Goal: Task Accomplishment & Management: Use online tool/utility

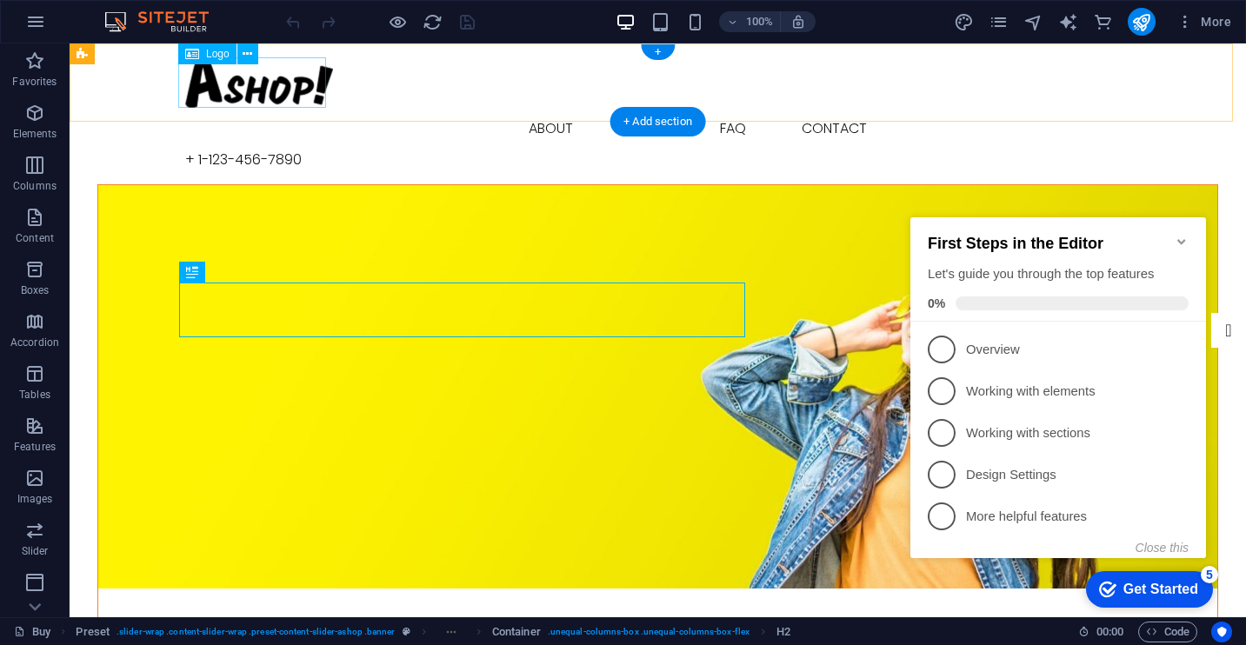
click at [252, 86] on div at bounding box center [658, 82] width 946 height 50
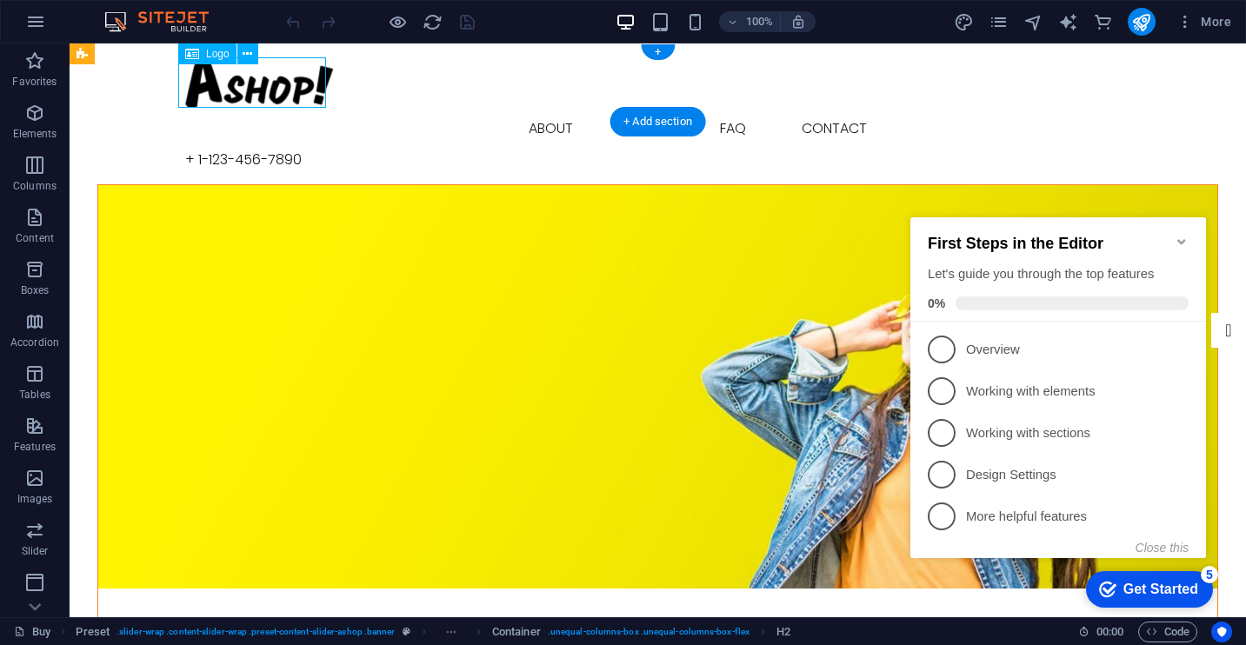
click at [252, 86] on div at bounding box center [658, 82] width 946 height 50
click at [252, 86] on div "Drag here to replace the existing content. Press “Ctrl” if you want to create a…" at bounding box center [658, 330] width 1177 height 574
select select "px"
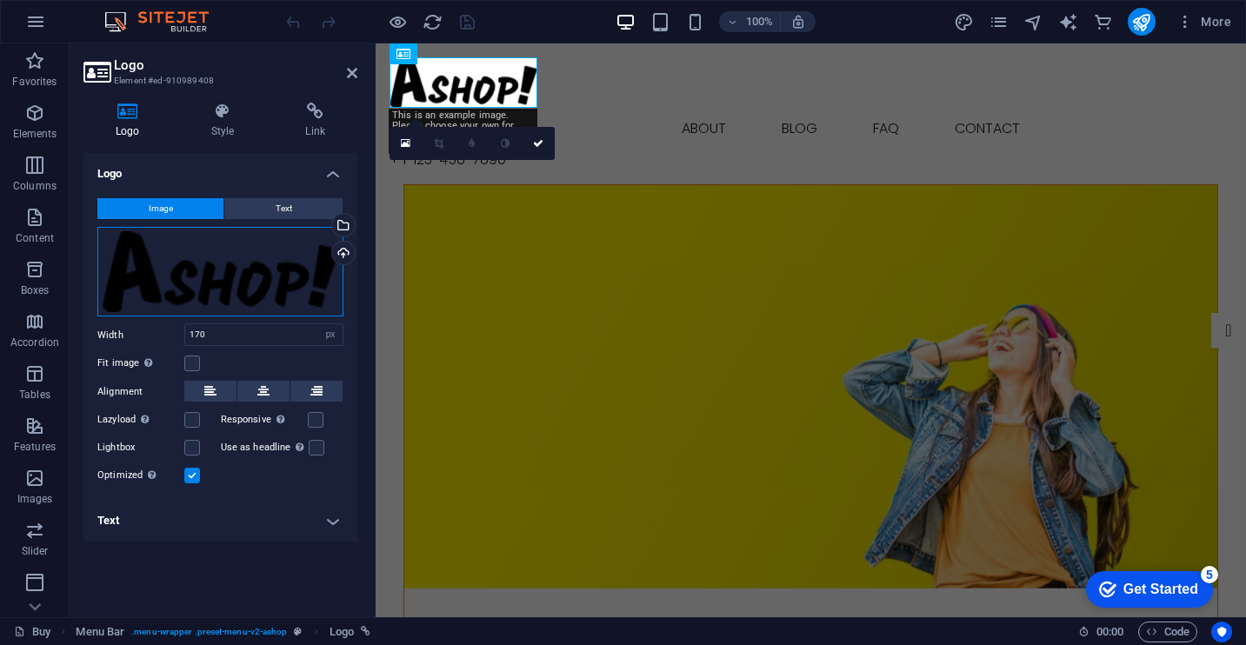
click at [163, 277] on div "Drag files here, click to choose files or select files from Files or our free s…" at bounding box center [220, 272] width 246 height 90
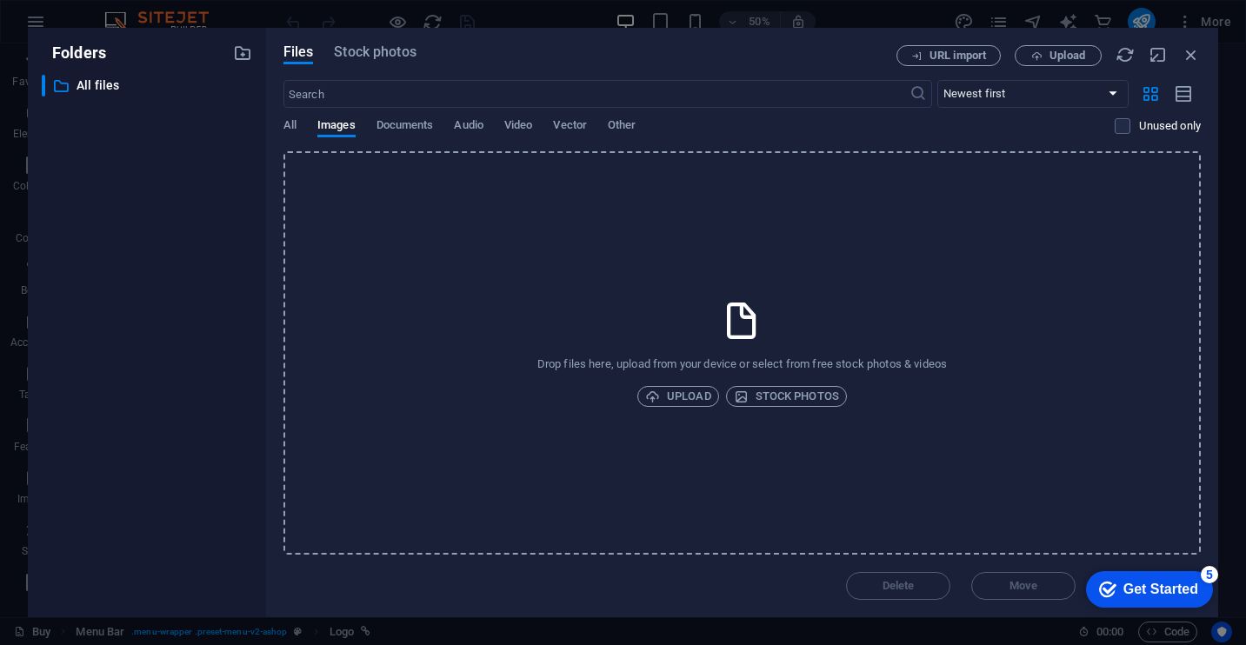
drag, startPoint x: 163, startPoint y: 277, endPoint x: 537, endPoint y: 221, distance: 378.0
click at [537, 221] on div "Folders ​ All files All files Files Stock photos URL import Upload ​ Newest fir…" at bounding box center [623, 323] width 1190 height 590
click at [1193, 54] on icon "button" at bounding box center [1191, 54] width 19 height 19
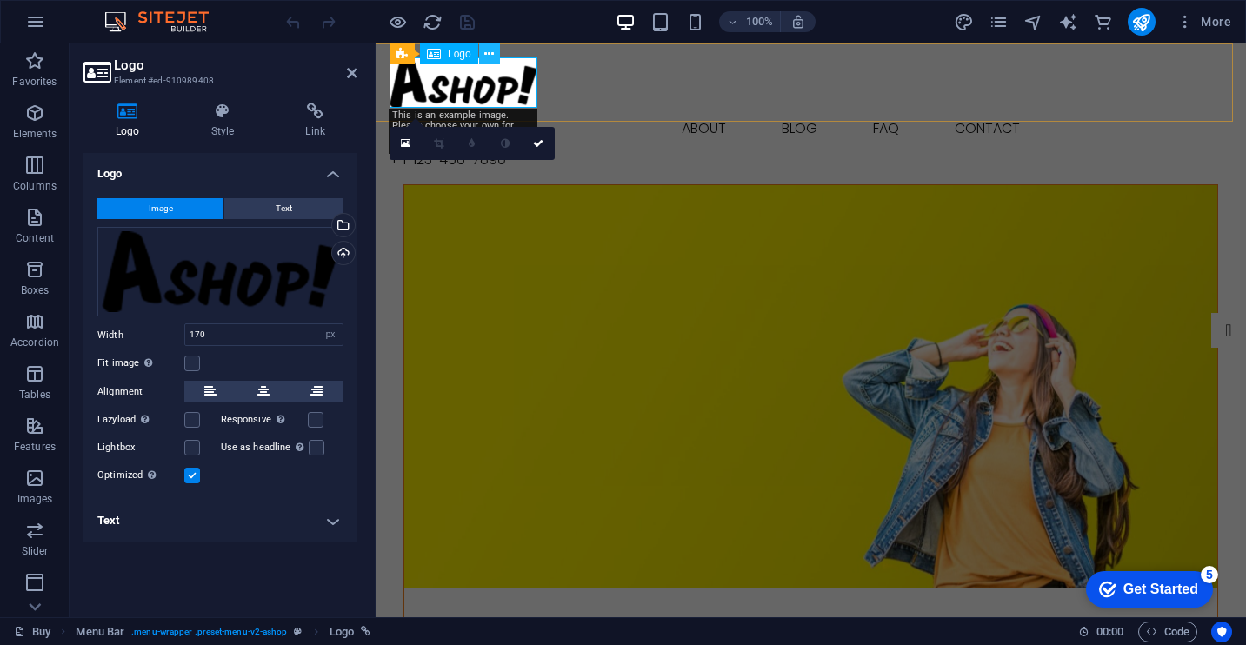
click at [483, 54] on button at bounding box center [489, 53] width 21 height 21
click at [217, 341] on input "170" at bounding box center [263, 334] width 157 height 21
click at [245, 284] on div "Drag files here, click to choose files or select files from Files or our free s…" at bounding box center [220, 272] width 246 height 90
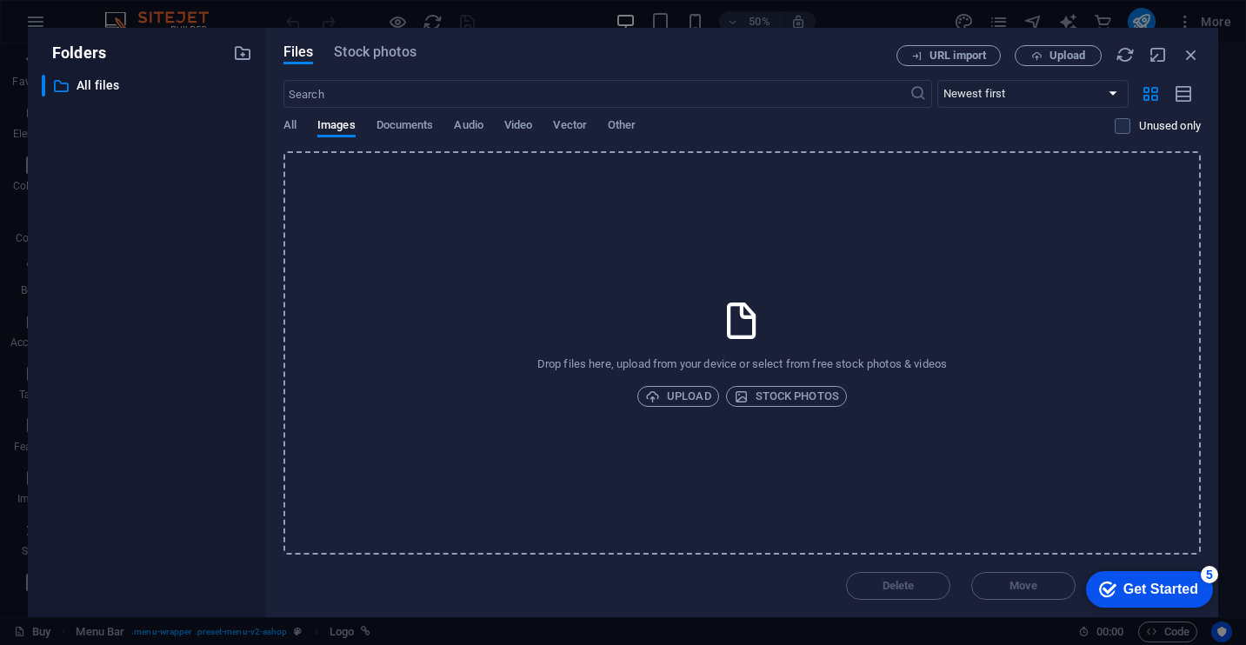
click at [603, 317] on div "Drop files here, upload from your device or select from free stock photos & vid…" at bounding box center [741, 352] width 917 height 403
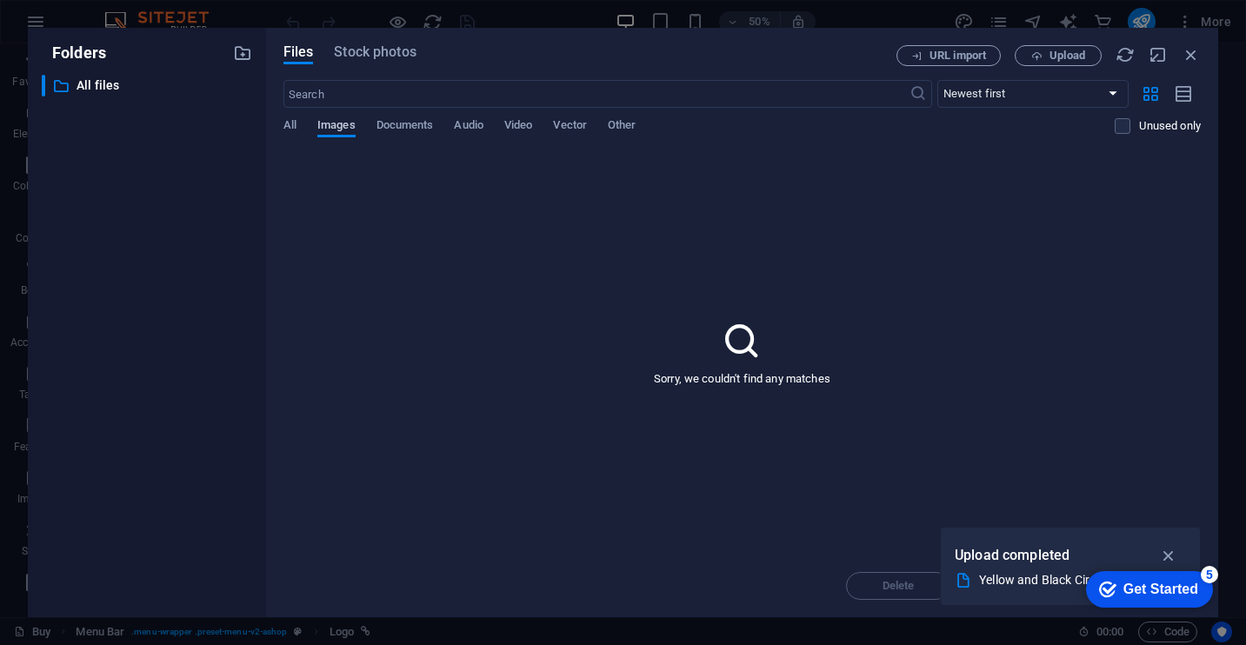
click at [340, 118] on span "Images" at bounding box center [336, 127] width 38 height 24
click at [284, 125] on span "All" at bounding box center [289, 127] width 13 height 24
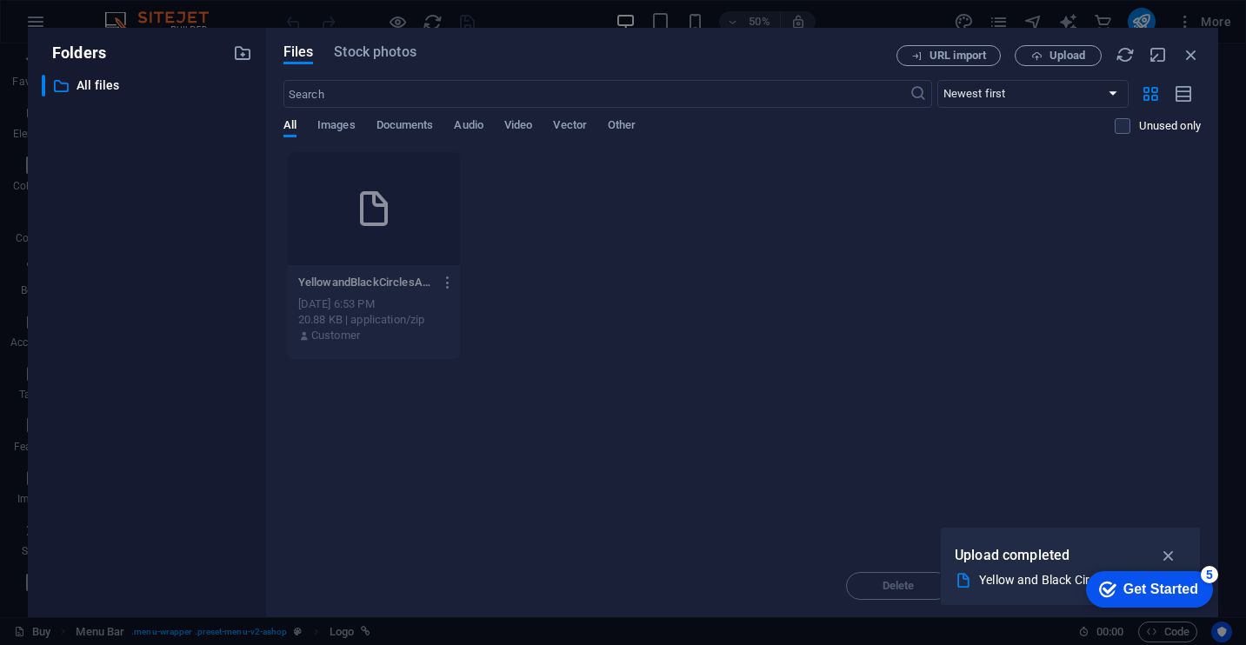
click at [444, 279] on icon "button" at bounding box center [448, 283] width 17 height 16
click at [440, 573] on h6 "Delete" at bounding box center [459, 578] width 72 height 21
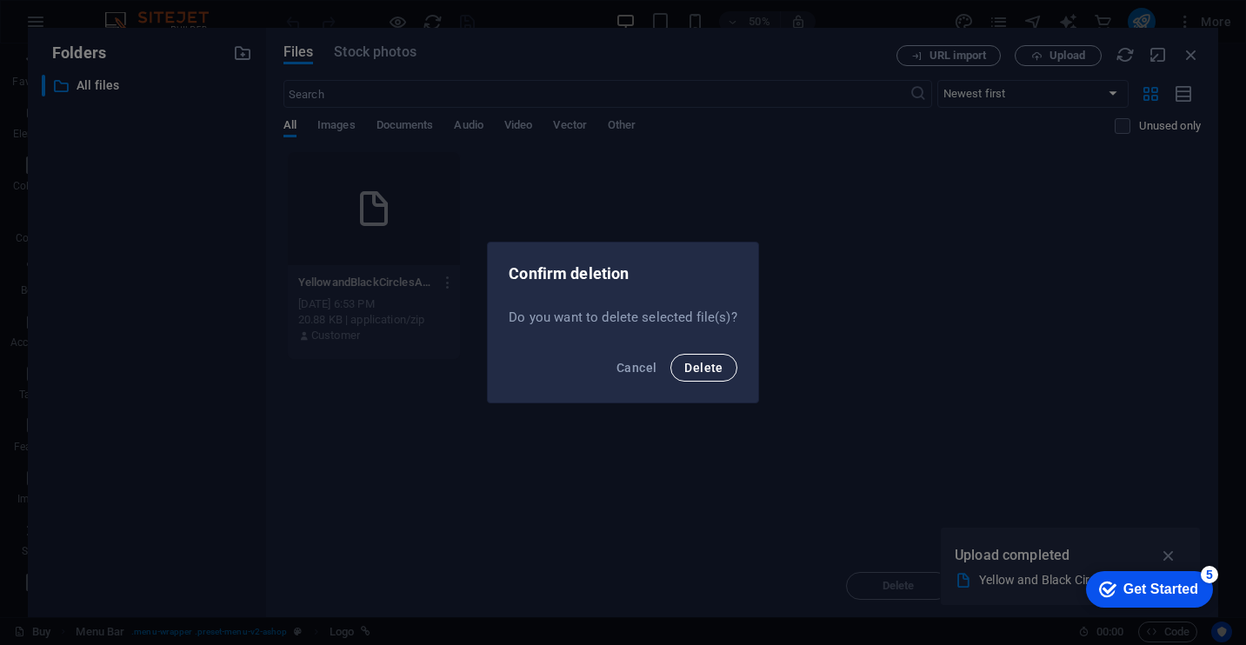
click at [717, 371] on span "Delete" at bounding box center [703, 368] width 38 height 14
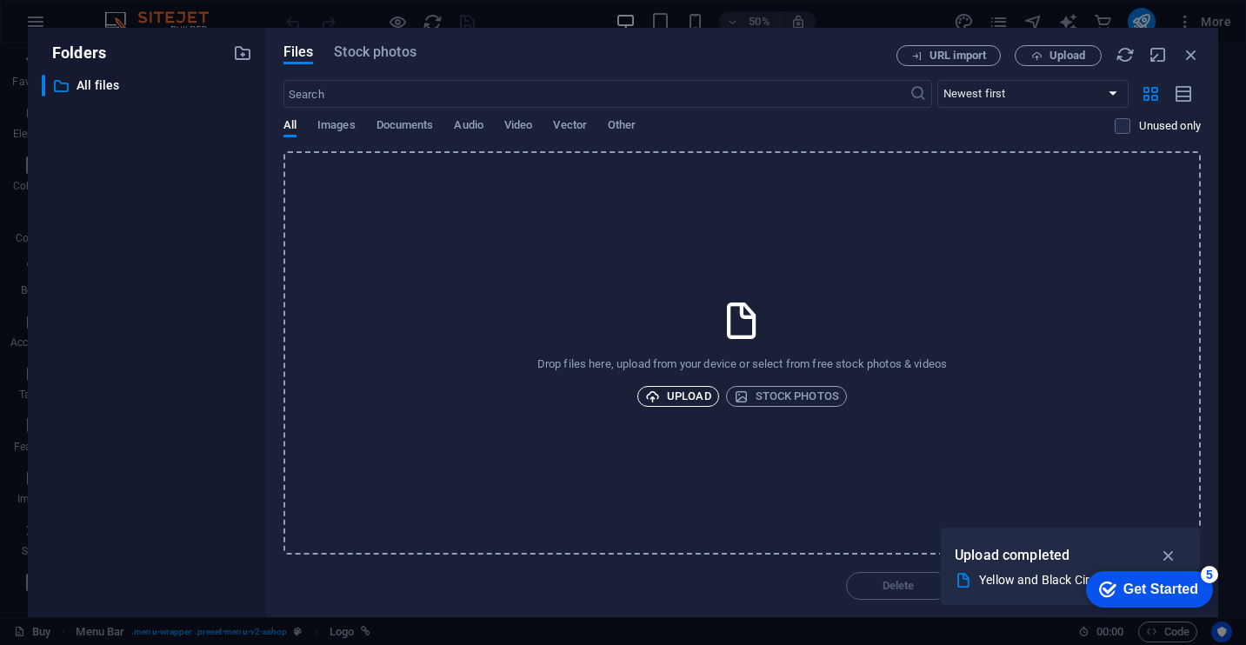
click at [672, 399] on span "Upload" at bounding box center [678, 396] width 66 height 21
click at [689, 391] on span "Upload" at bounding box center [678, 396] width 66 height 21
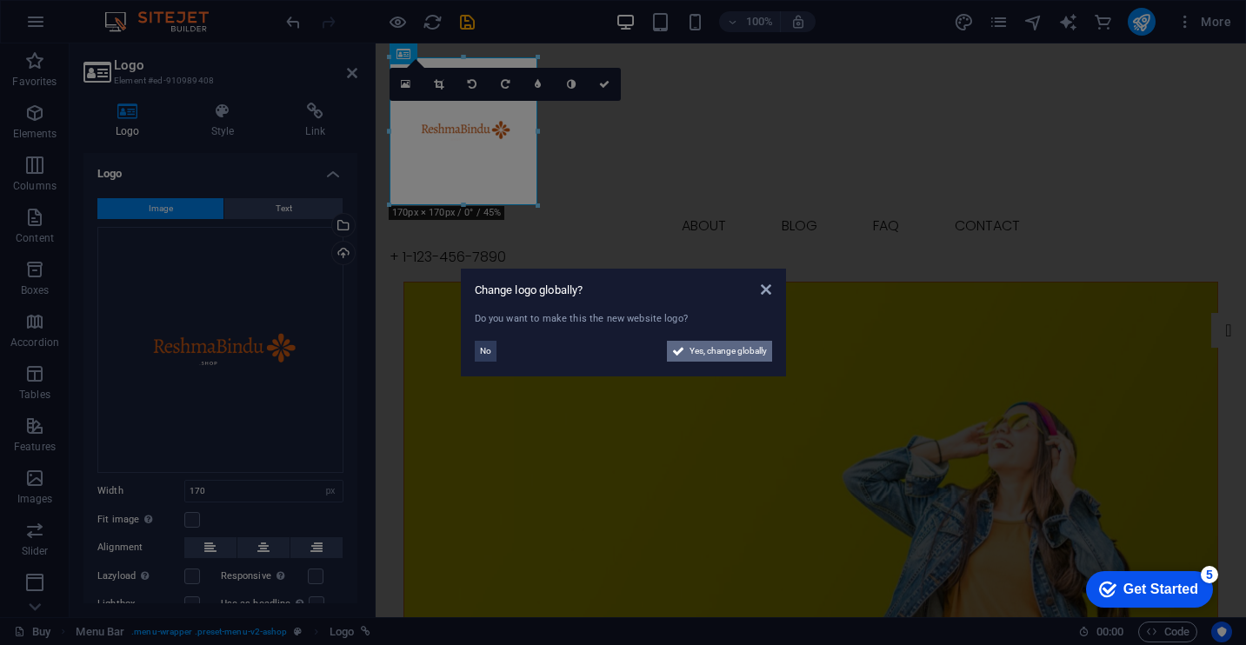
click at [700, 346] on span "Yes, change globally" at bounding box center [728, 351] width 77 height 21
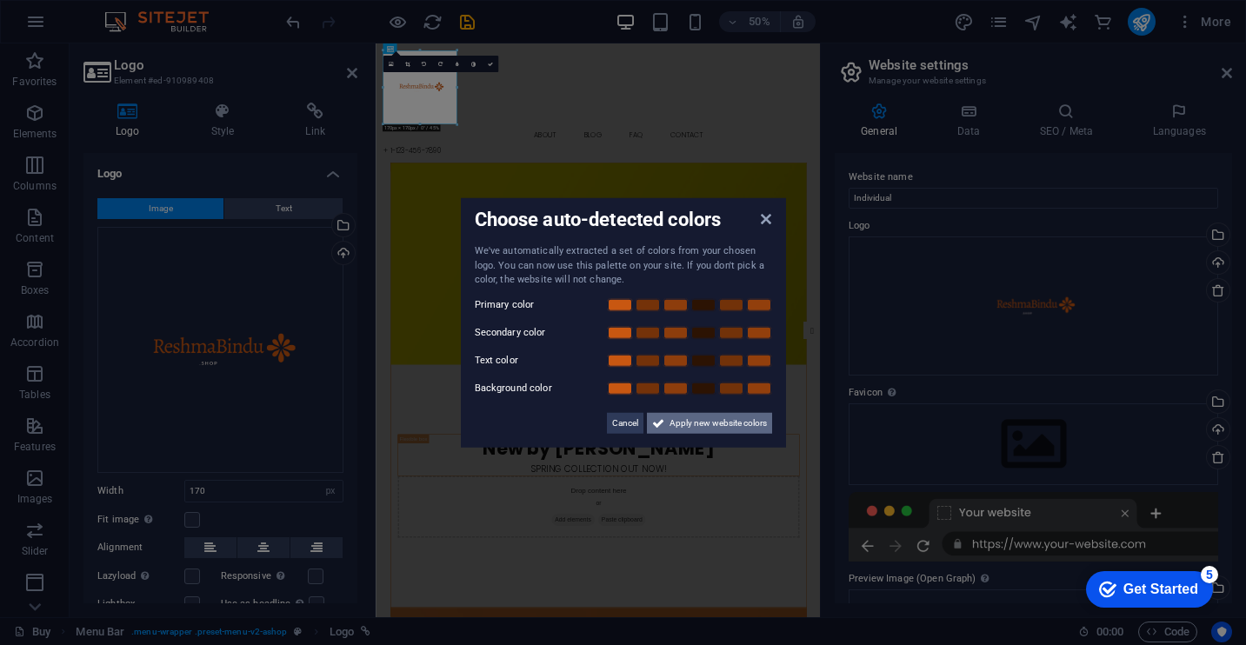
click at [706, 428] on span "Apply new website colors" at bounding box center [718, 422] width 97 height 21
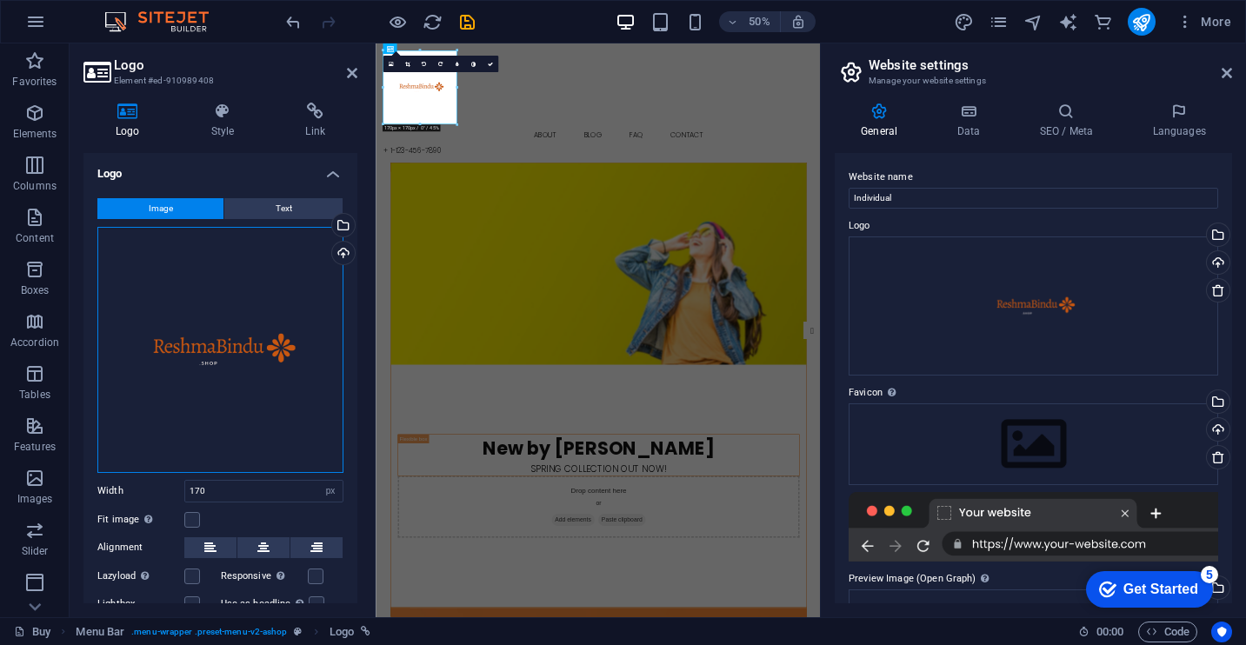
click at [262, 423] on div "Drag files here, click to choose files or select files from Files or our free s…" at bounding box center [220, 350] width 246 height 246
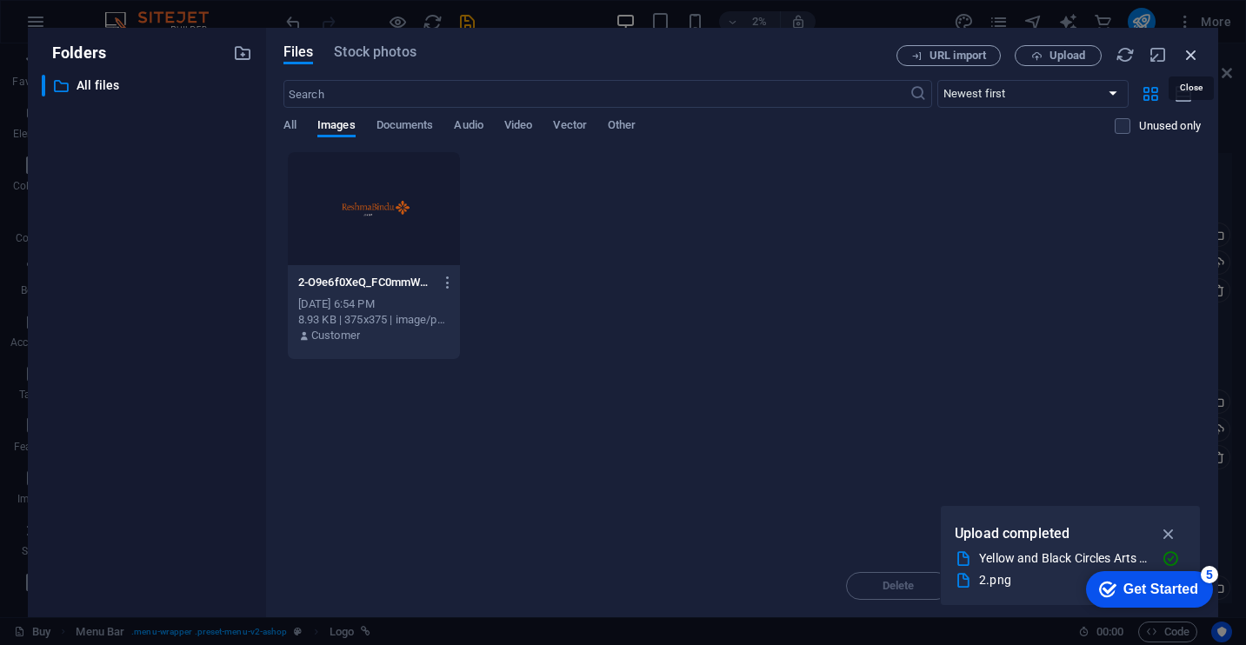
click at [1190, 55] on icon "button" at bounding box center [1191, 54] width 19 height 19
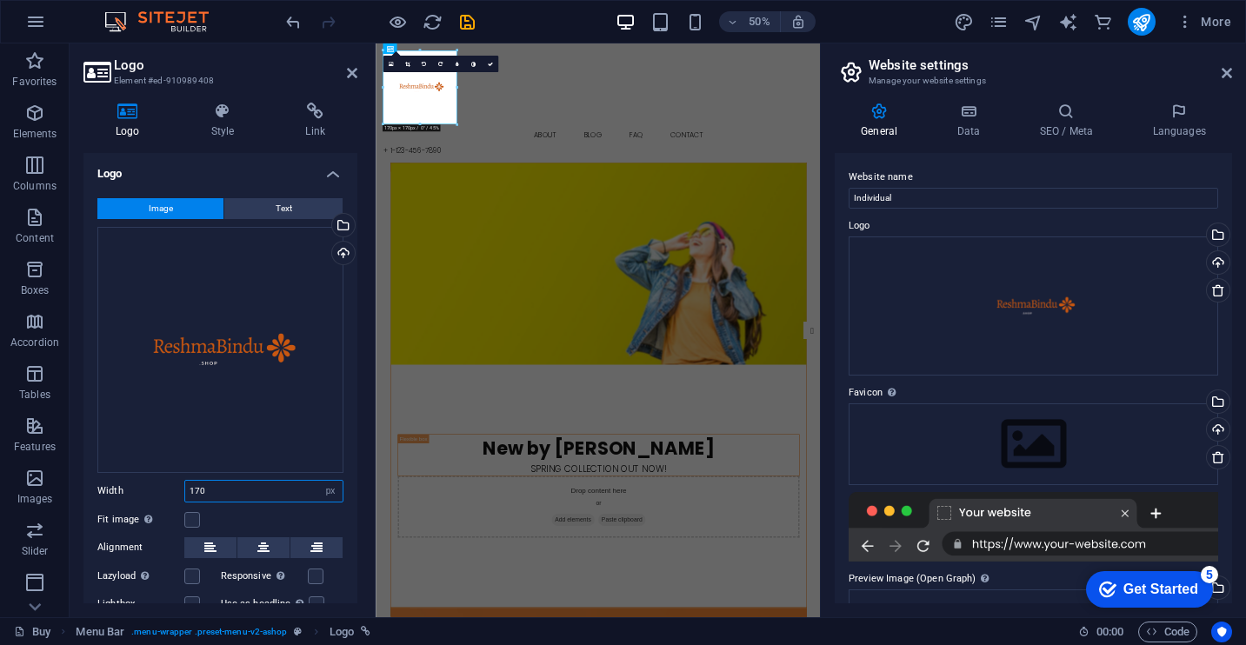
click at [266, 490] on input "170" at bounding box center [263, 491] width 157 height 21
type input "1"
type input "200"
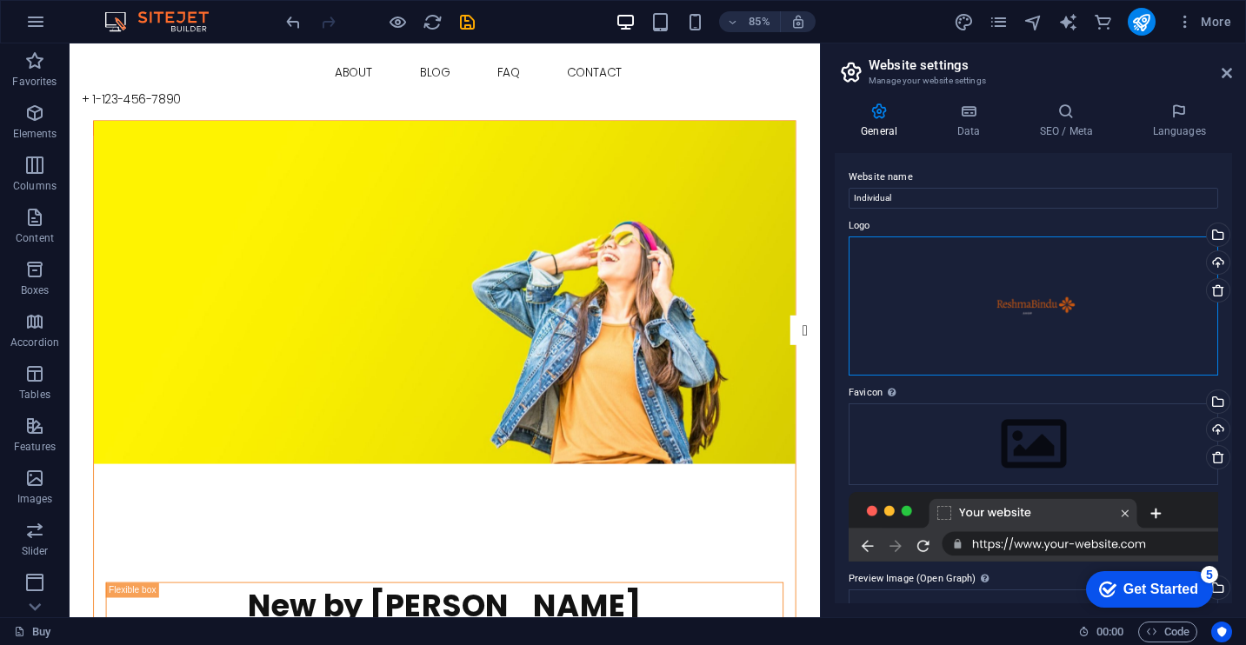
click at [895, 283] on div "Drag files here, click to choose files or select files from Files or our free s…" at bounding box center [1034, 306] width 370 height 139
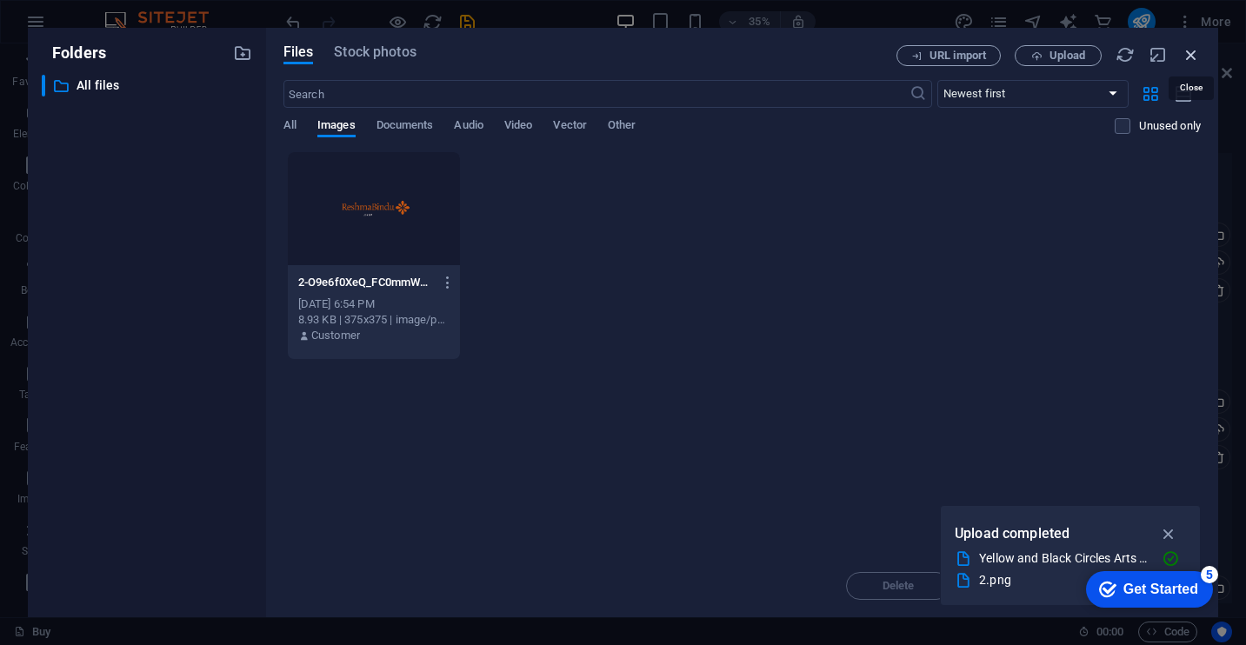
click at [1194, 63] on icon "button" at bounding box center [1191, 54] width 19 height 19
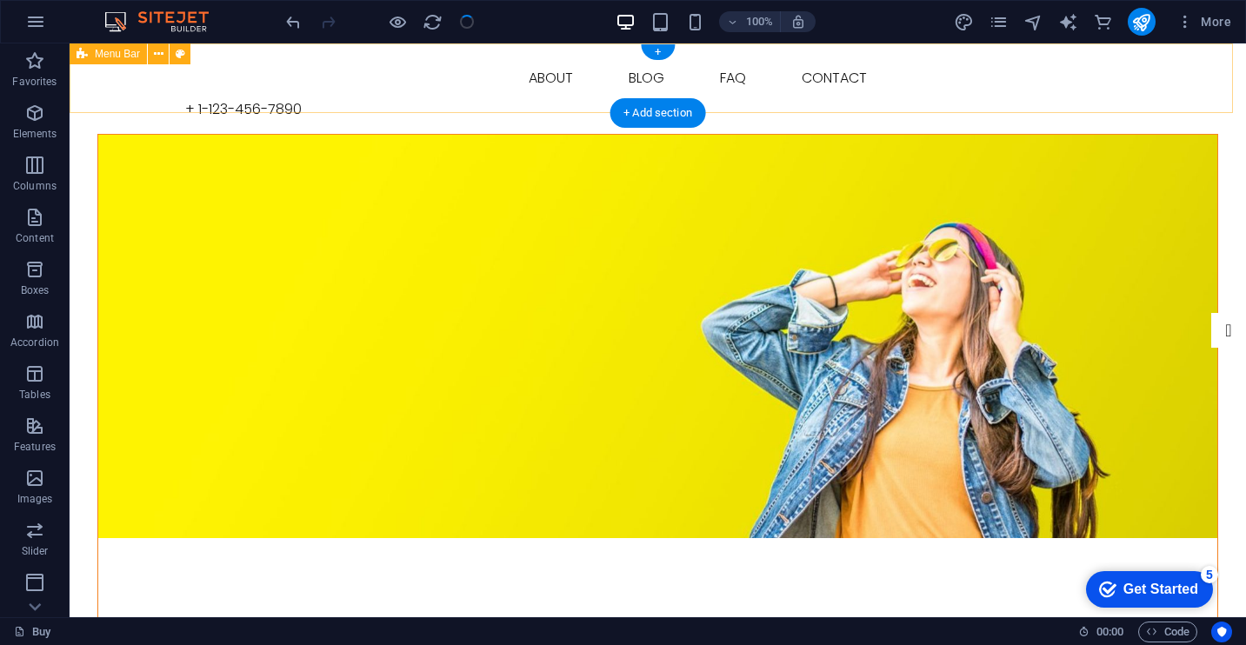
click at [123, 79] on div "Buy About Blog FAQ Contact + [PHONE_NUMBER]" at bounding box center [658, 88] width 1177 height 90
click at [102, 77] on div "Buy About Blog FAQ Contact + [PHONE_NUMBER]" at bounding box center [658, 88] width 1177 height 90
click at [179, 218] on figure at bounding box center [657, 336] width 1119 height 403
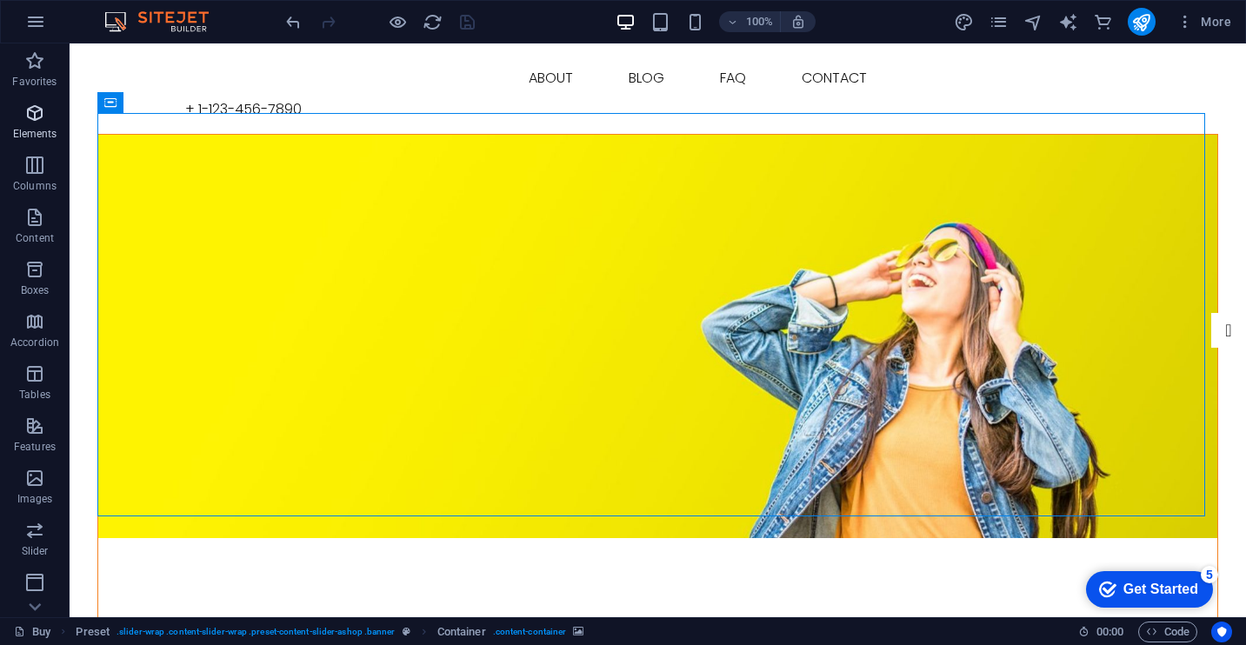
click at [28, 141] on span "Elements" at bounding box center [35, 124] width 70 height 42
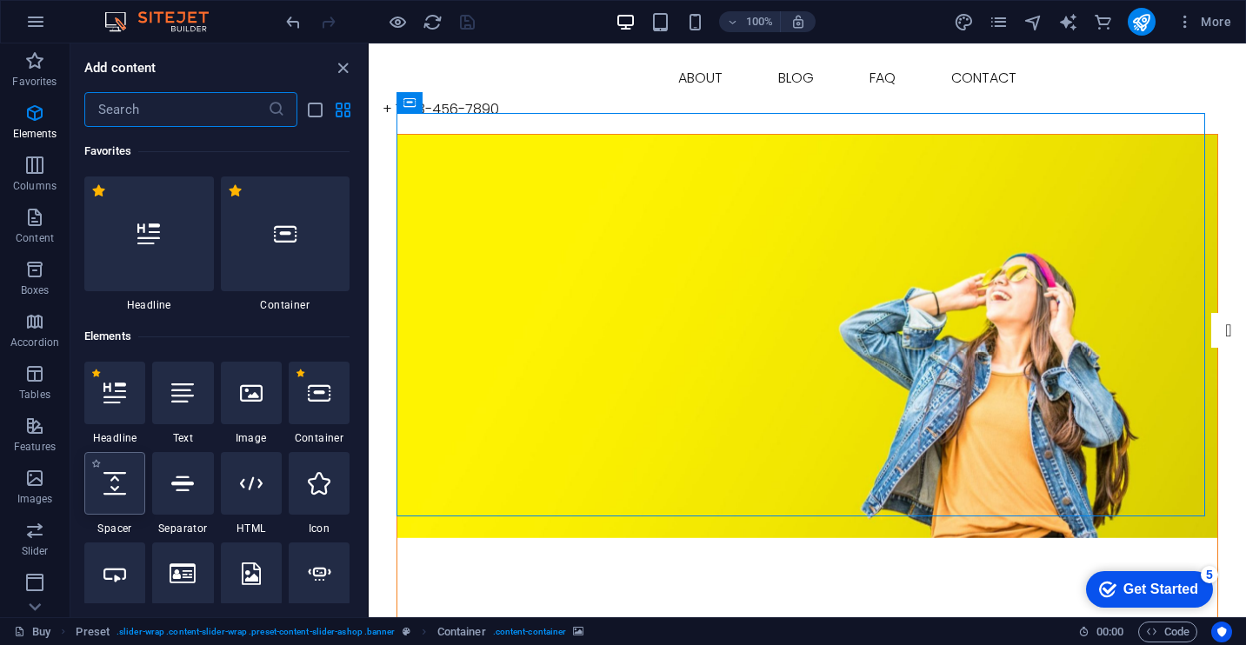
scroll to position [185, 0]
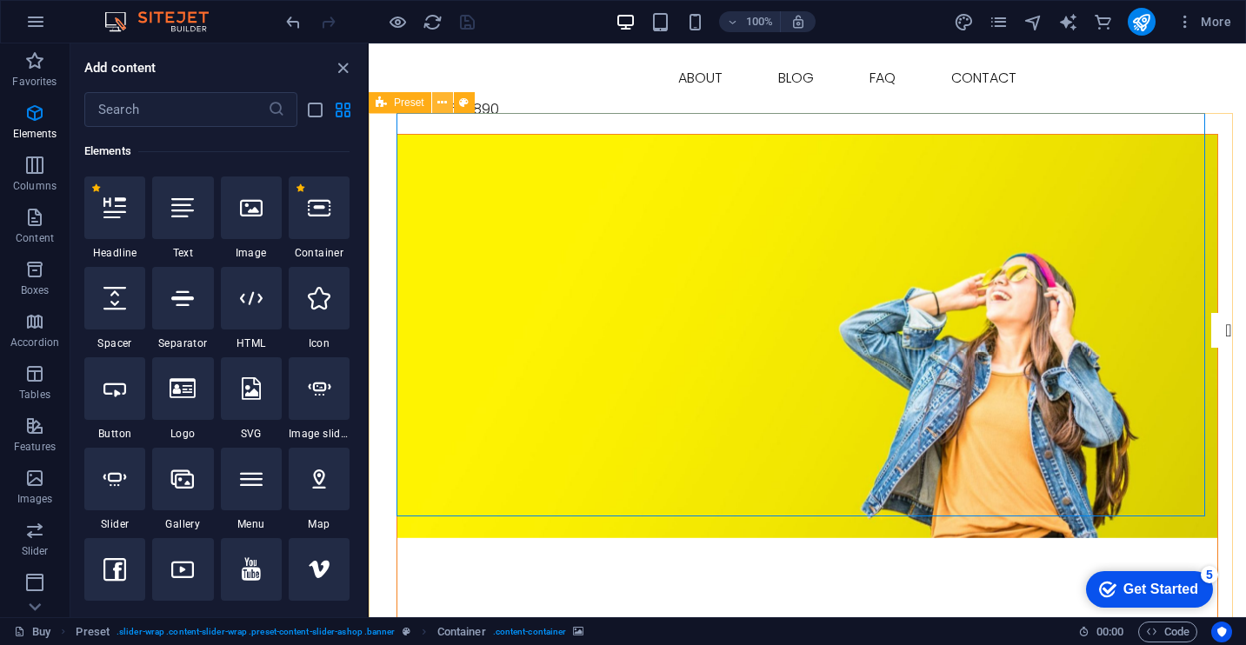
click at [443, 94] on icon at bounding box center [442, 103] width 10 height 18
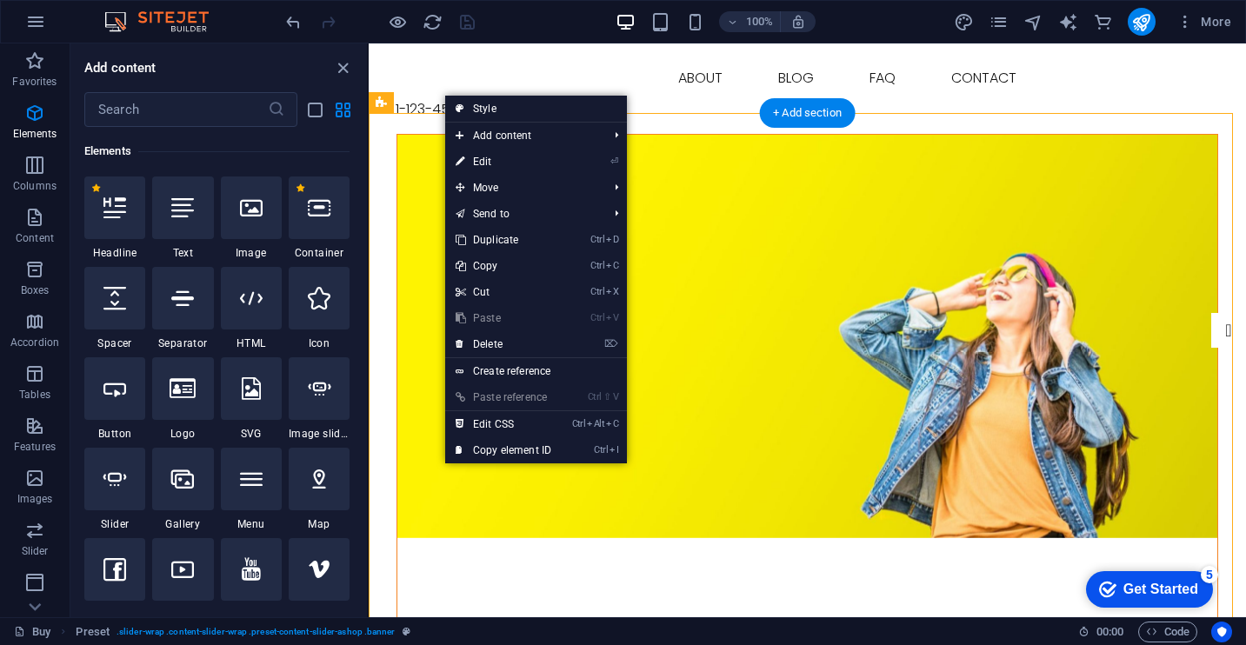
click at [790, 231] on figure at bounding box center [807, 336] width 820 height 403
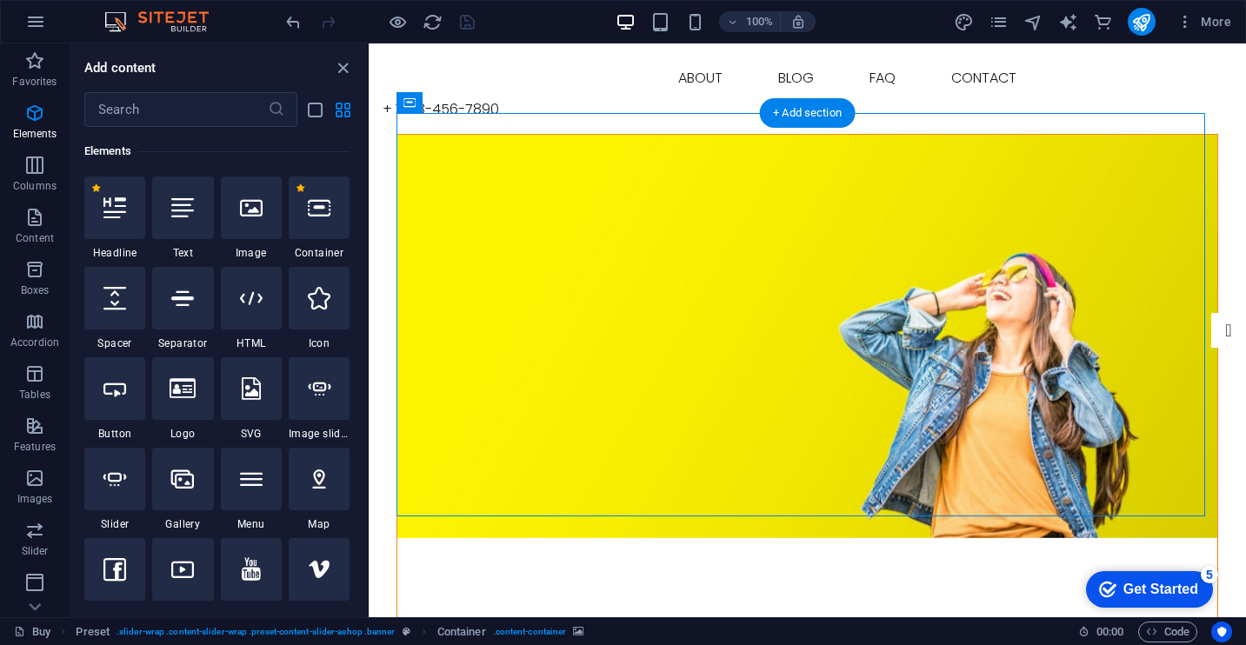
click at [1055, 198] on figure at bounding box center [807, 336] width 820 height 403
click at [339, 70] on icon "close panel" at bounding box center [343, 68] width 20 height 20
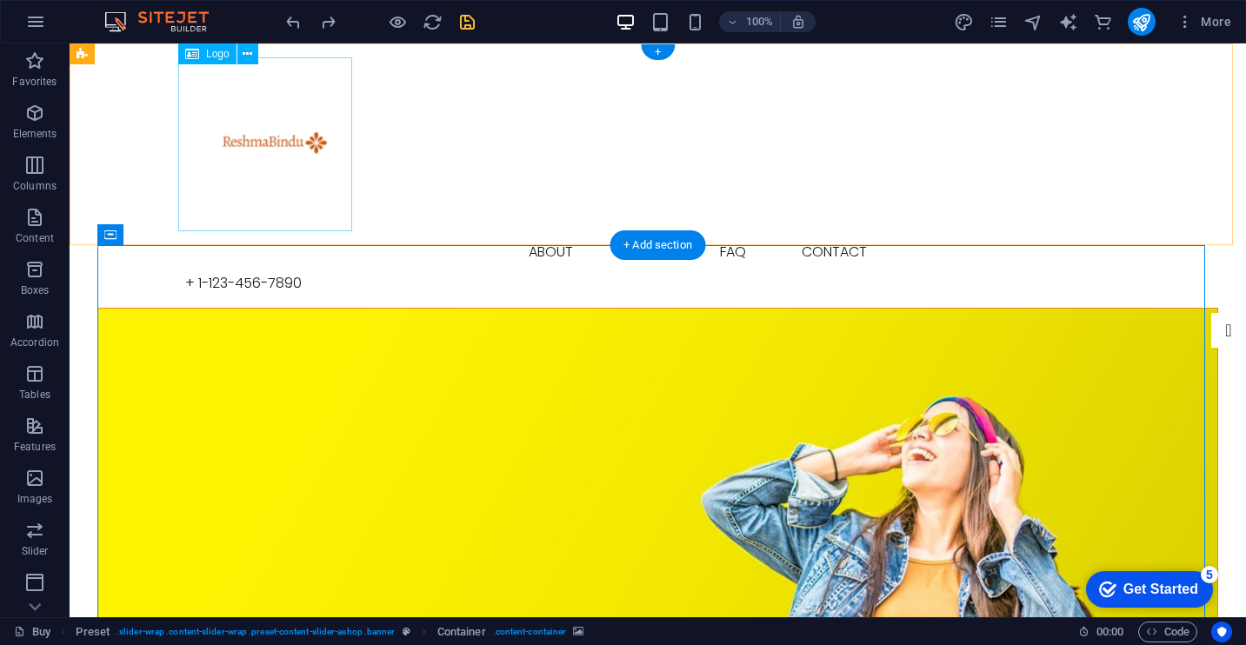
click at [260, 139] on div at bounding box center [658, 144] width 946 height 174
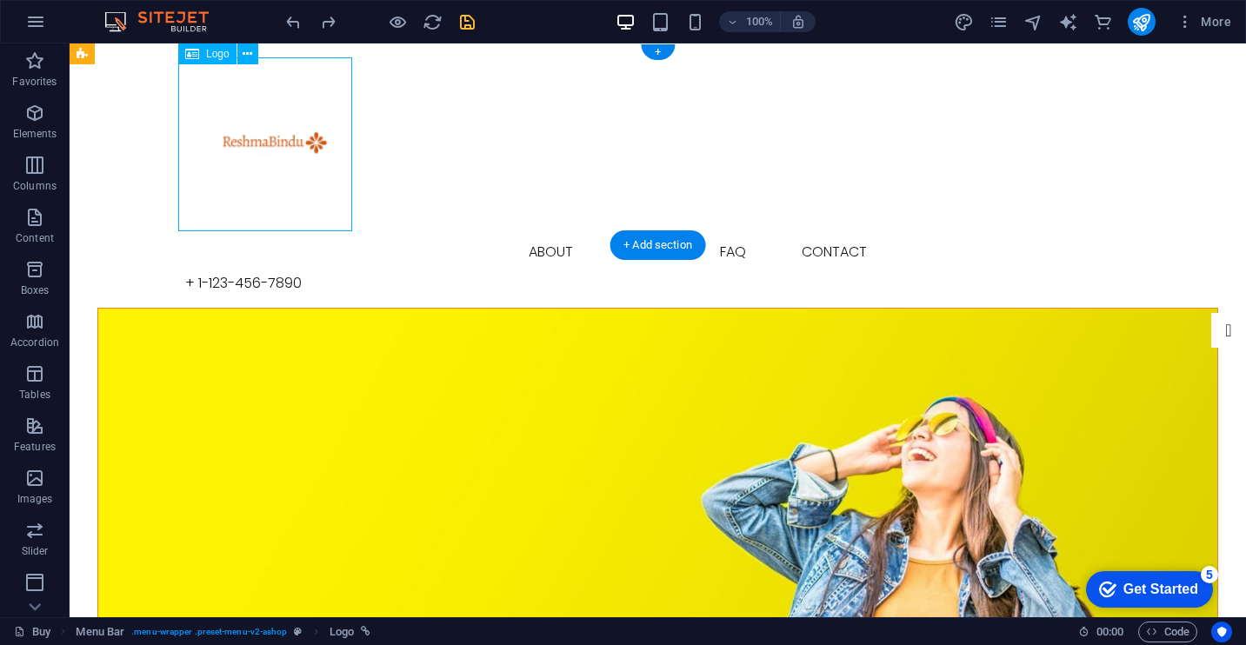
click at [260, 139] on div at bounding box center [658, 144] width 946 height 174
select select "px"
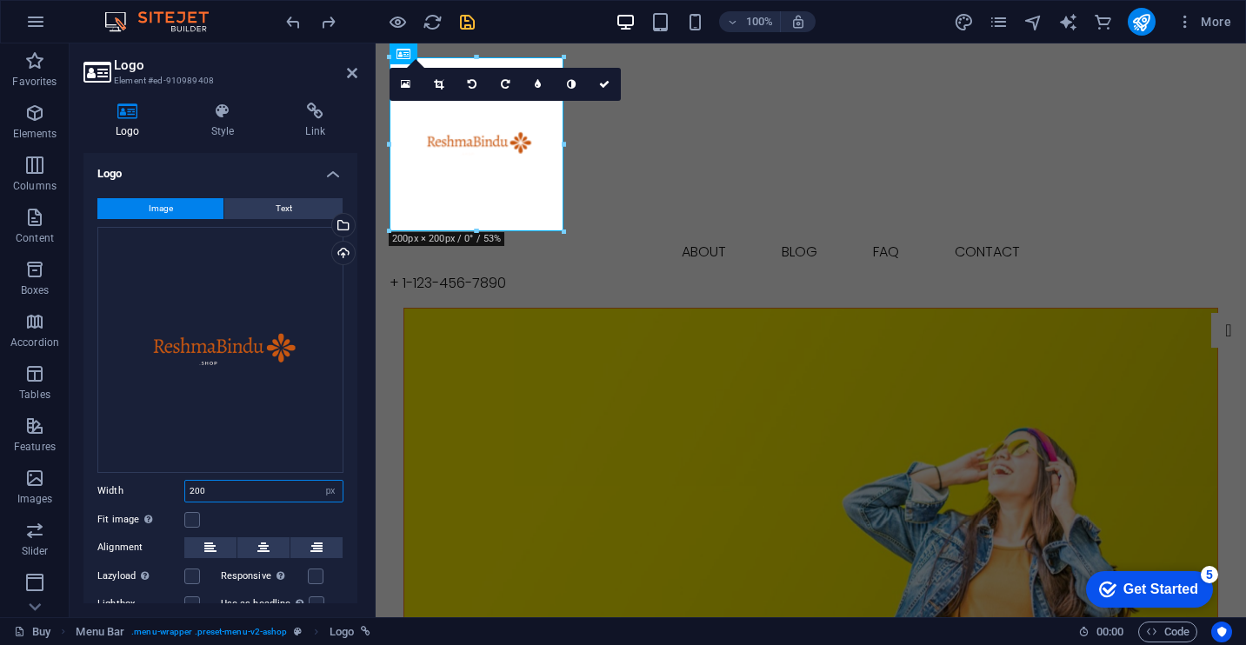
click at [224, 486] on input "200" at bounding box center [263, 491] width 157 height 21
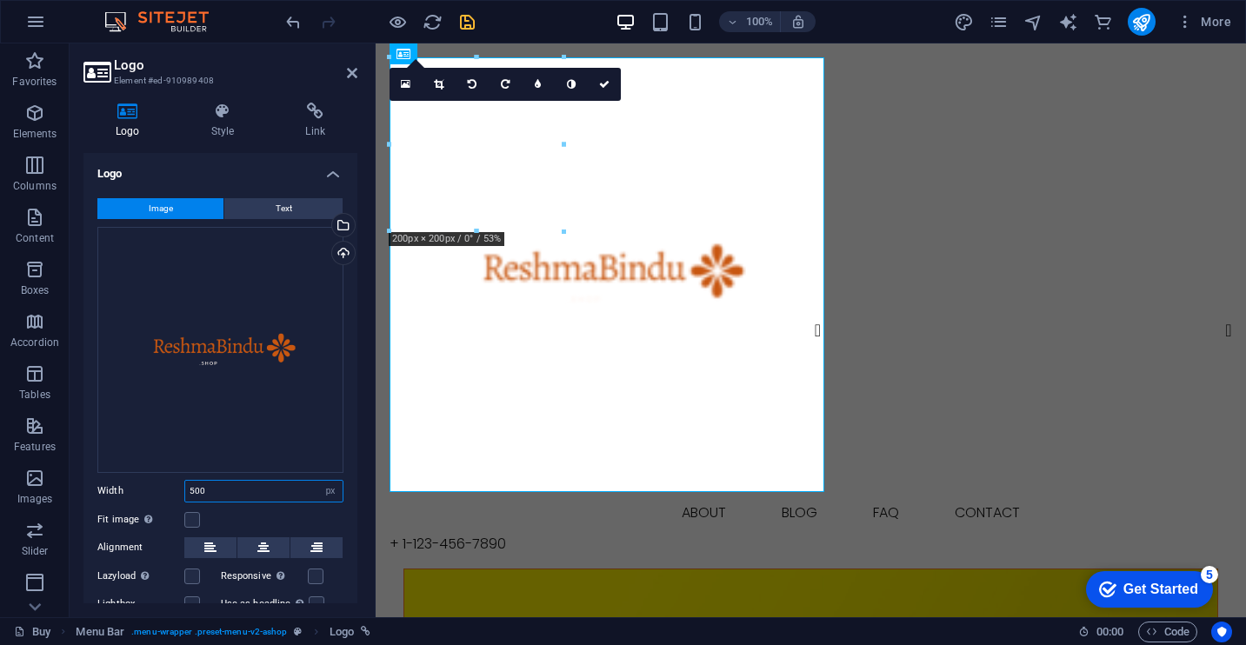
click at [224, 486] on input "500" at bounding box center [263, 491] width 157 height 21
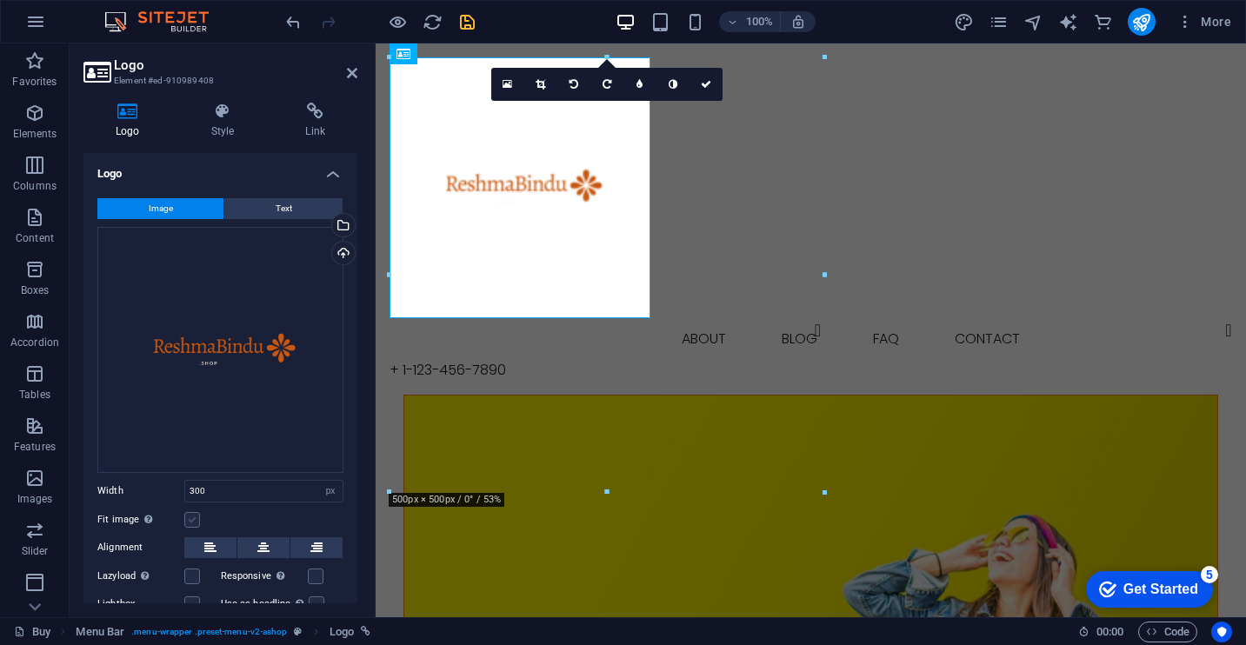
click at [194, 516] on label at bounding box center [192, 520] width 16 height 16
click at [0, 0] on input "Fit image Automatically fit image to a fixed width and height" at bounding box center [0, 0] width 0 height 0
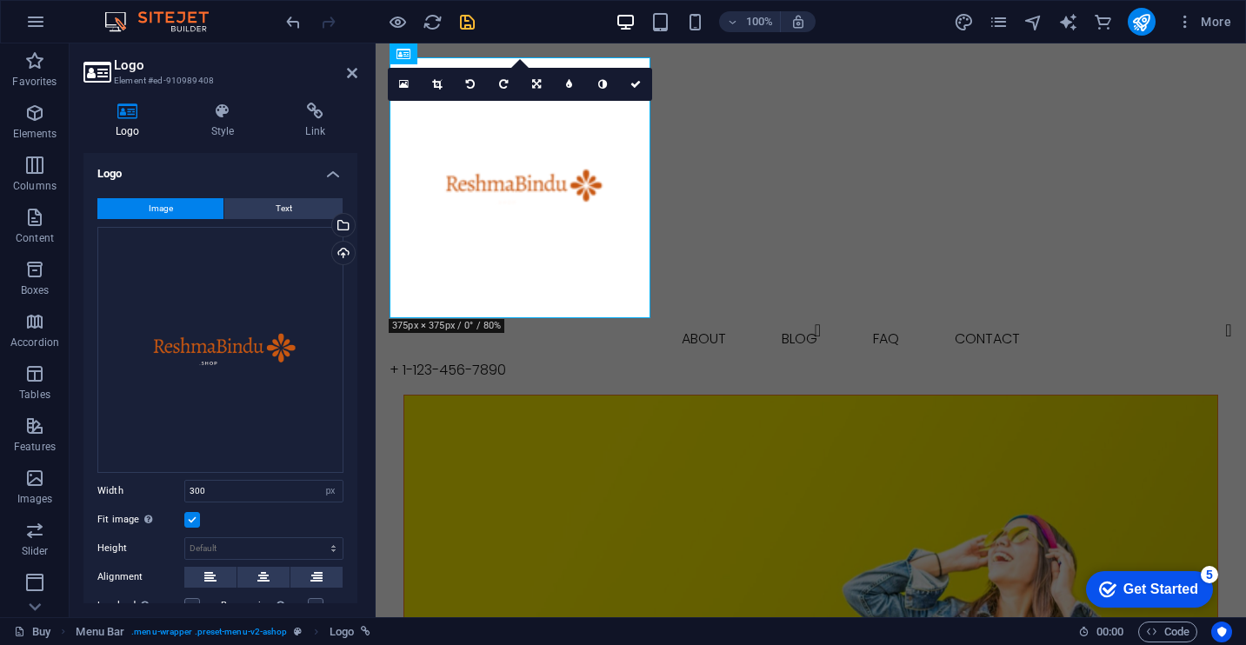
click at [194, 516] on label at bounding box center [192, 520] width 16 height 16
click at [0, 0] on input "Fit image Automatically fit image to a fixed width and height" at bounding box center [0, 0] width 0 height 0
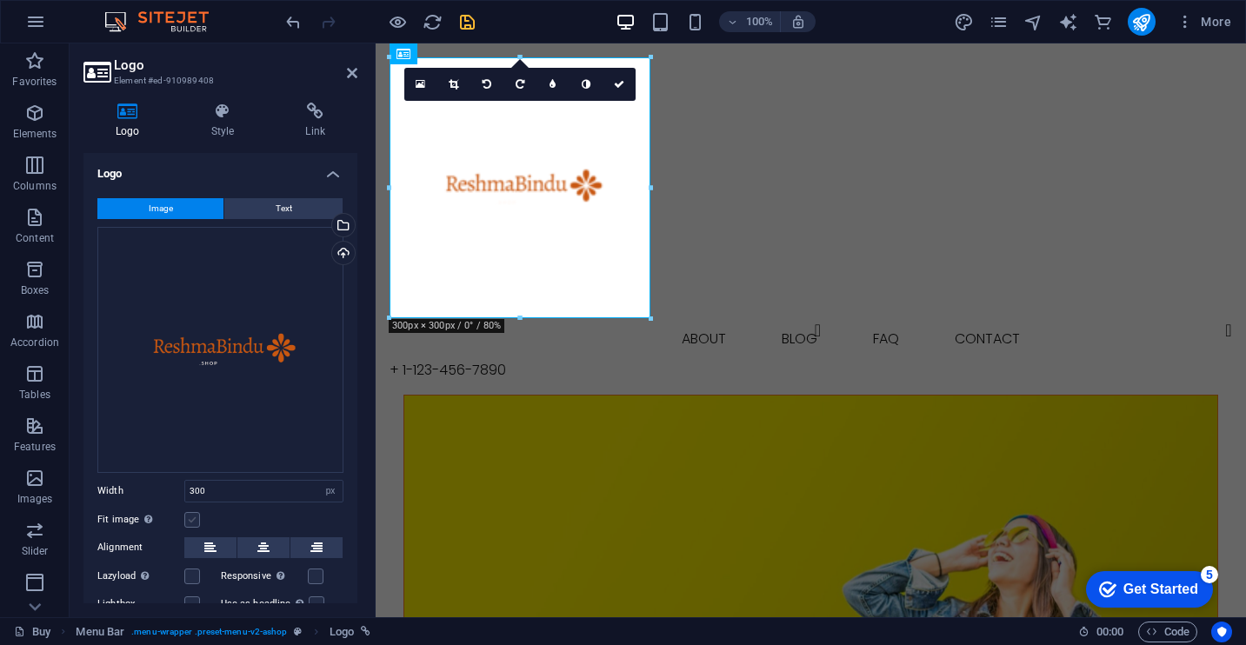
click at [194, 516] on label at bounding box center [192, 520] width 16 height 16
click at [0, 0] on input "Fit image Automatically fit image to a fixed width and height" at bounding box center [0, 0] width 0 height 0
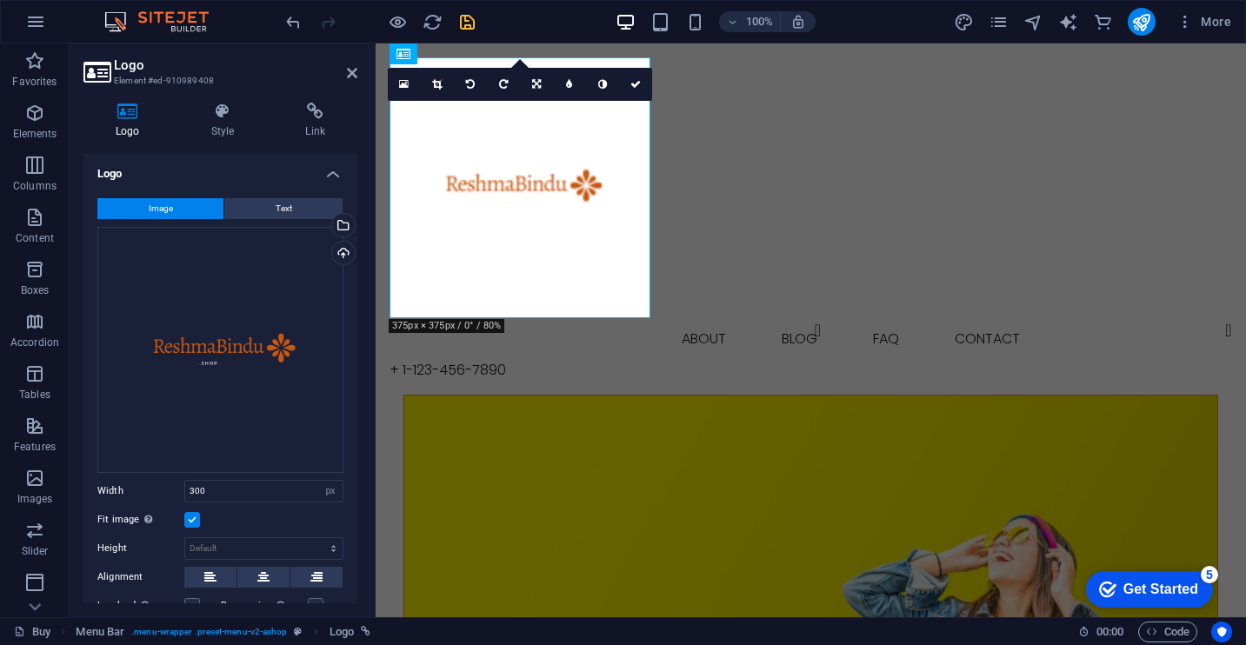
click at [194, 516] on label at bounding box center [192, 520] width 16 height 16
click at [0, 0] on input "Fit image Automatically fit image to a fixed width and height" at bounding box center [0, 0] width 0 height 0
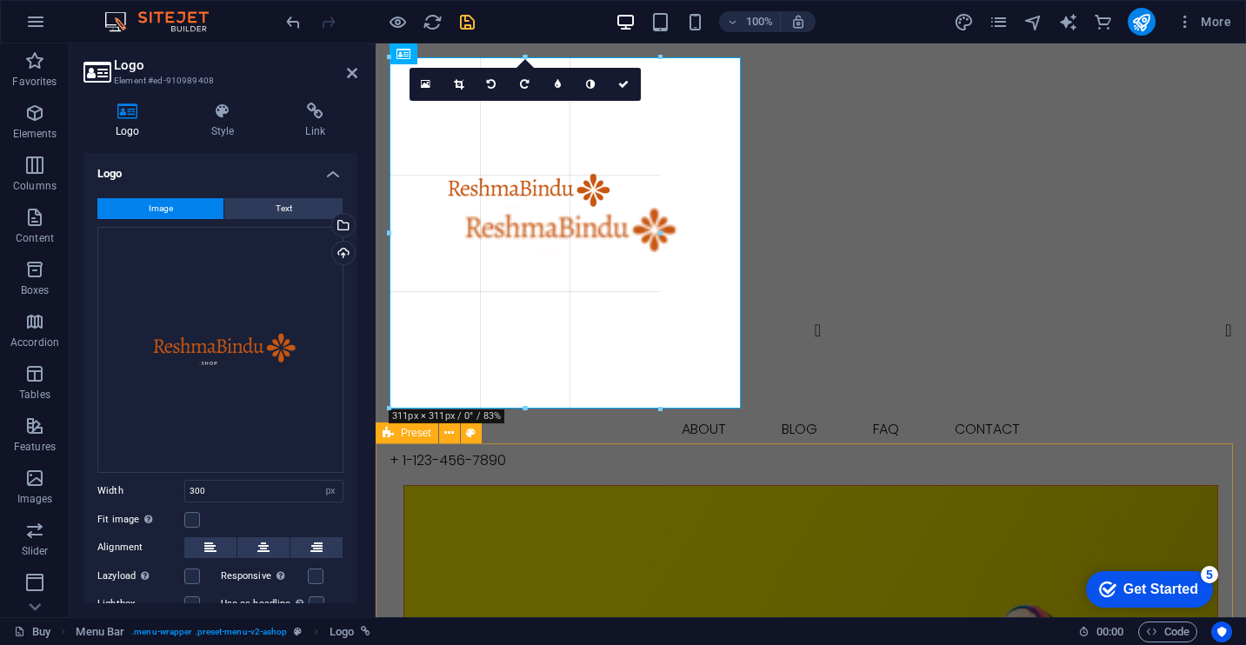
drag, startPoint x: 651, startPoint y: 181, endPoint x: 742, endPoint y: 179, distance: 90.5
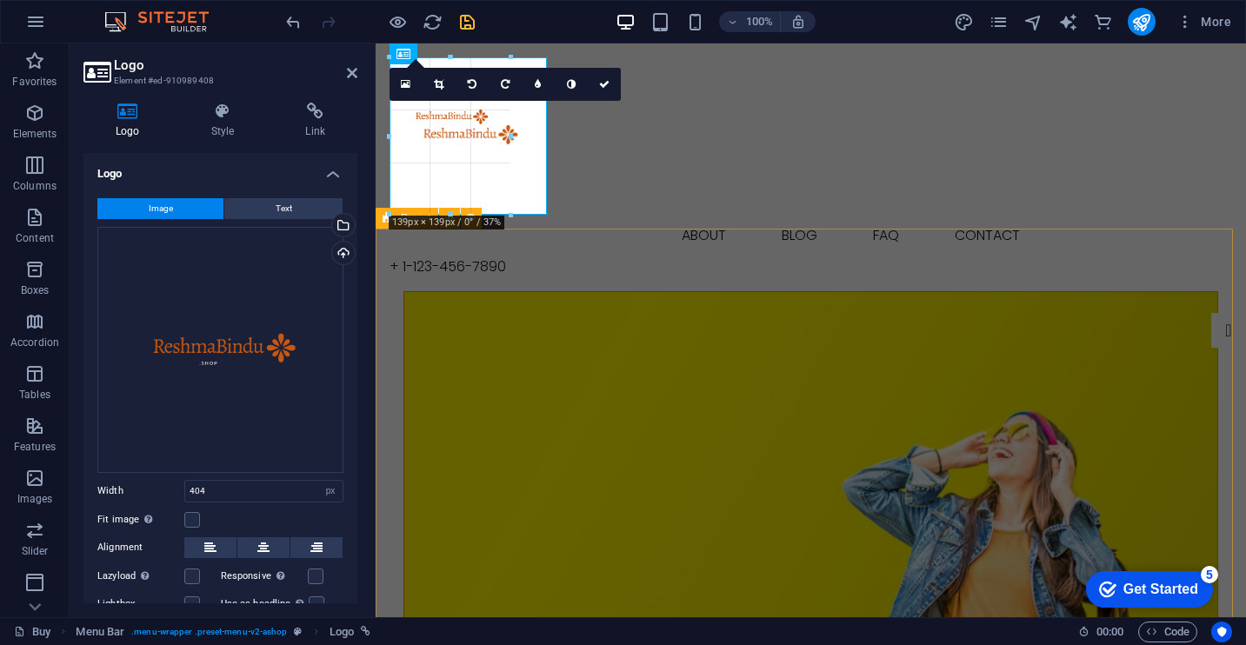
drag, startPoint x: 739, startPoint y: 232, endPoint x: 540, endPoint y: 231, distance: 199.1
type input "181"
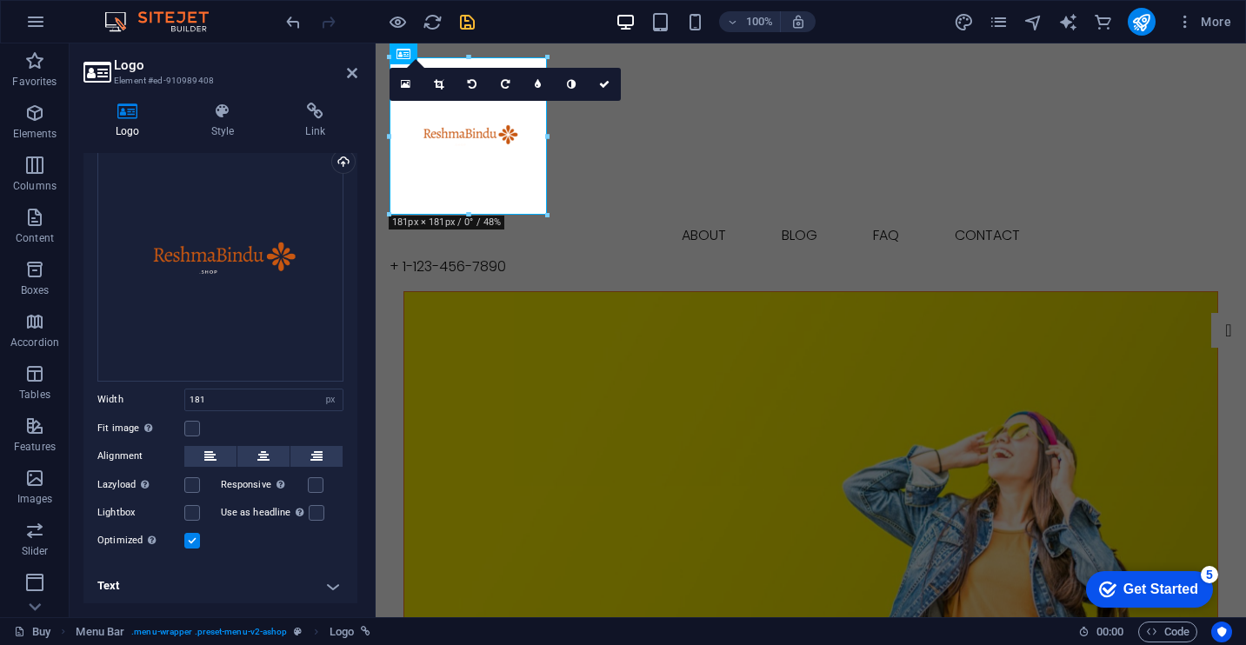
click at [183, 510] on label "Lightbox" at bounding box center [140, 513] width 87 height 21
click at [0, 0] on input "Lightbox" at bounding box center [0, 0] width 0 height 0
click at [193, 518] on div "Lightbox" at bounding box center [158, 513] width 123 height 21
click at [235, 118] on icon at bounding box center [223, 111] width 88 height 17
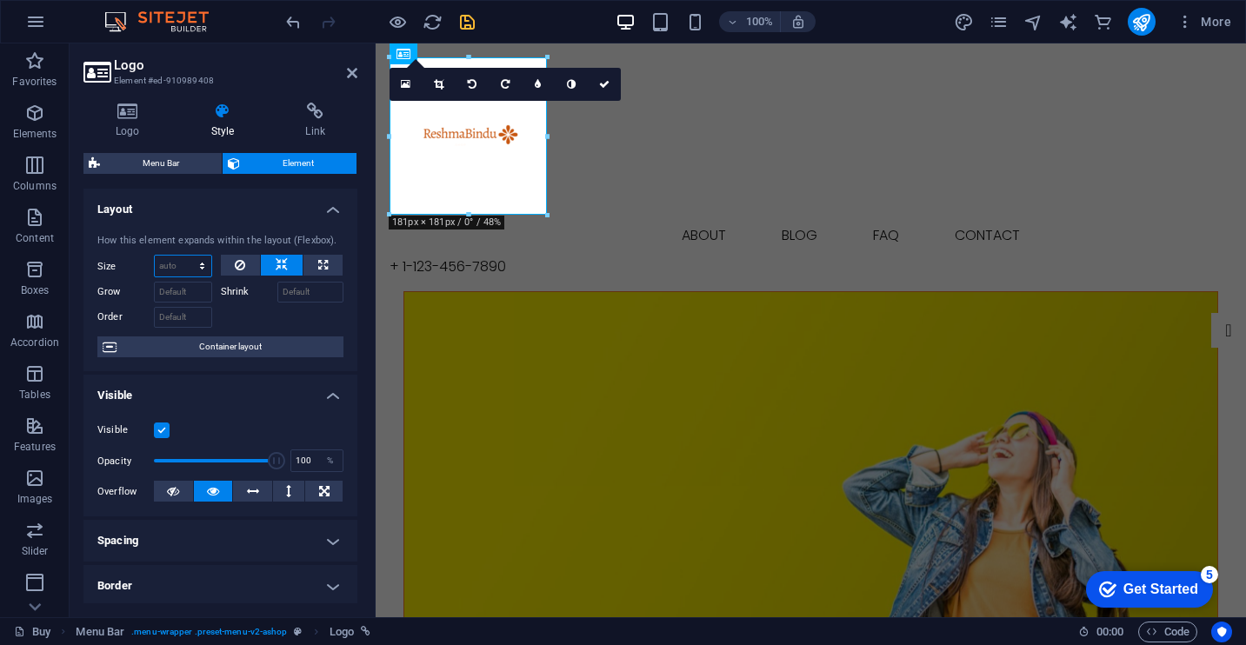
select select "1/1"
click at [184, 256] on select "Default auto px % 1/1 1/2 1/3 1/4 1/5 1/6 1/7 1/8 1/9 1/10" at bounding box center [183, 266] width 57 height 21
type input "100"
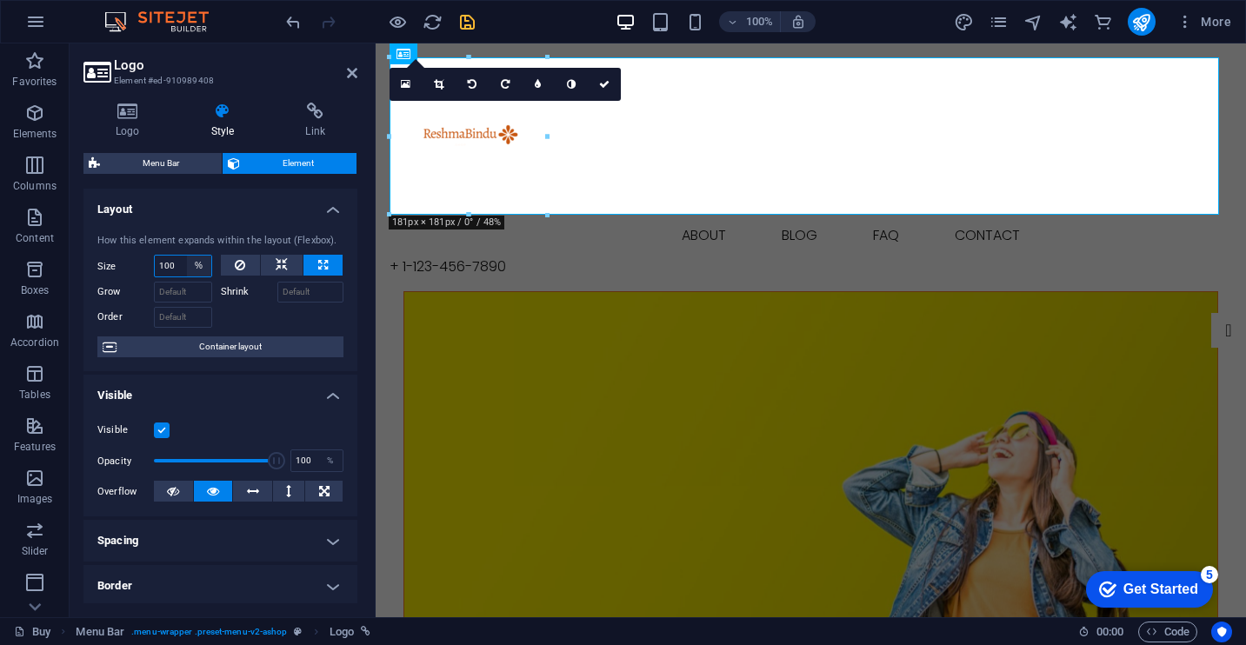
select select "obo5ckpc9b"
click at [187, 256] on select "Default auto px % 1/1 1/2 1/3 1/4 1/5 1/6 1/7 1/8 1/9 1/10" at bounding box center [199, 266] width 24 height 21
select select "DISABLED_OPTION_VALUE"
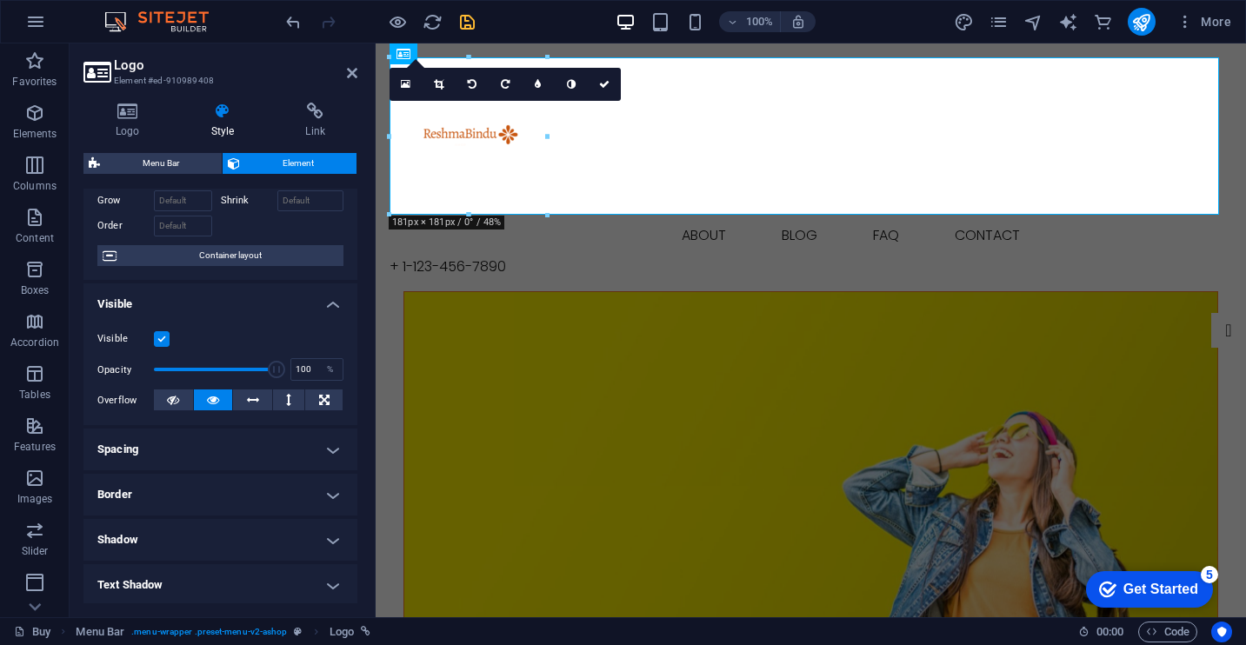
scroll to position [0, 0]
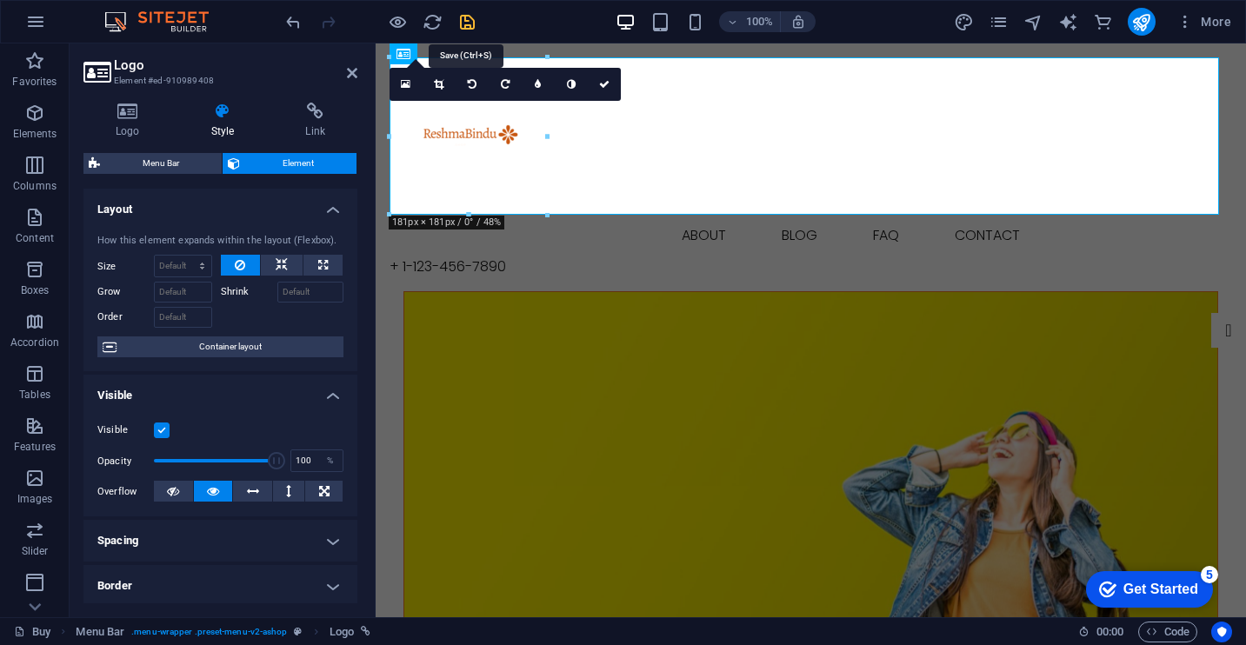
click at [476, 27] on icon "save" at bounding box center [467, 22] width 20 height 20
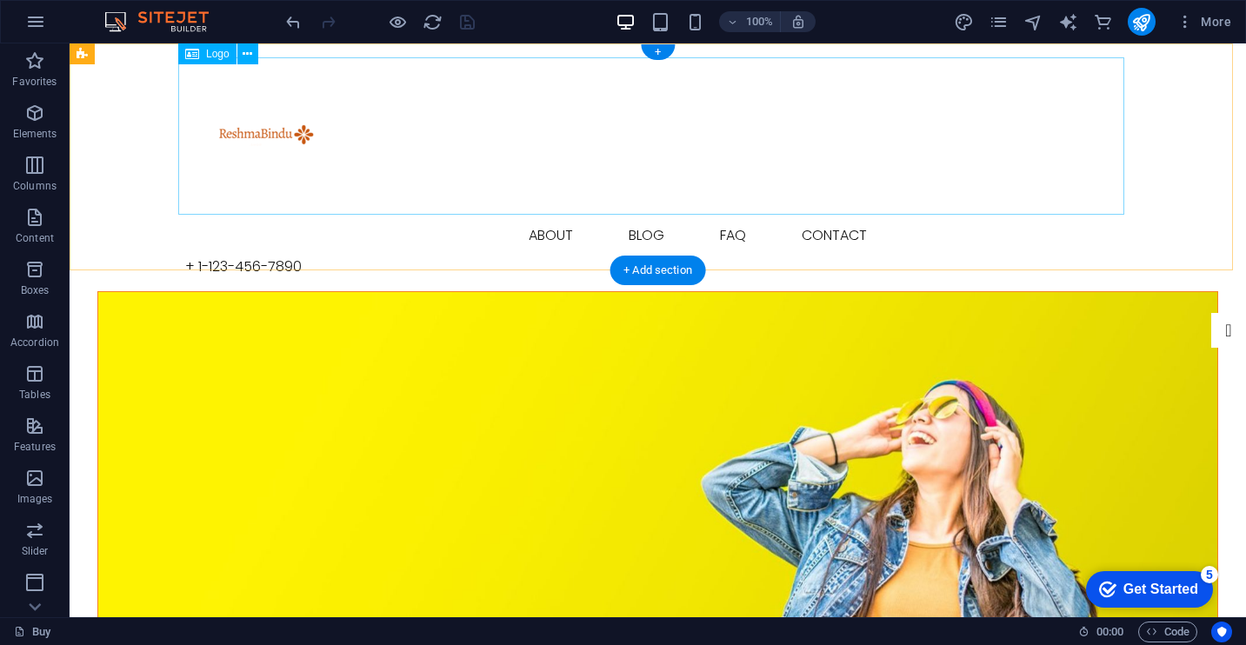
click at [283, 145] on div at bounding box center [658, 135] width 946 height 157
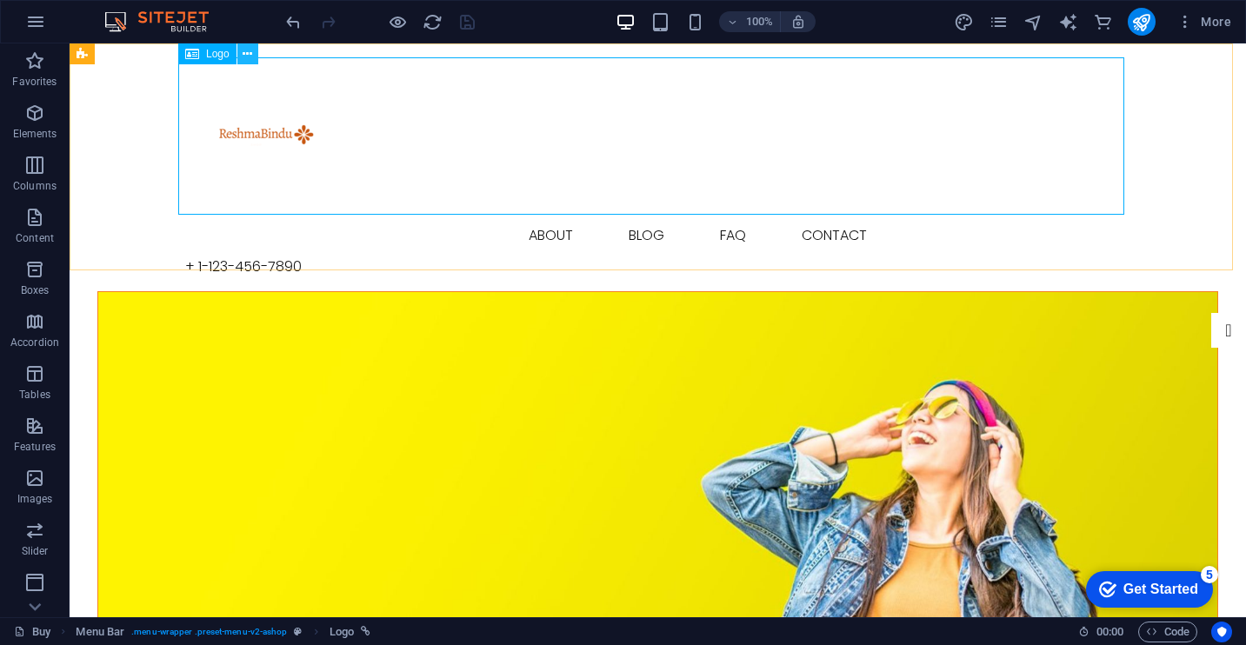
click at [242, 55] on button at bounding box center [247, 53] width 21 height 21
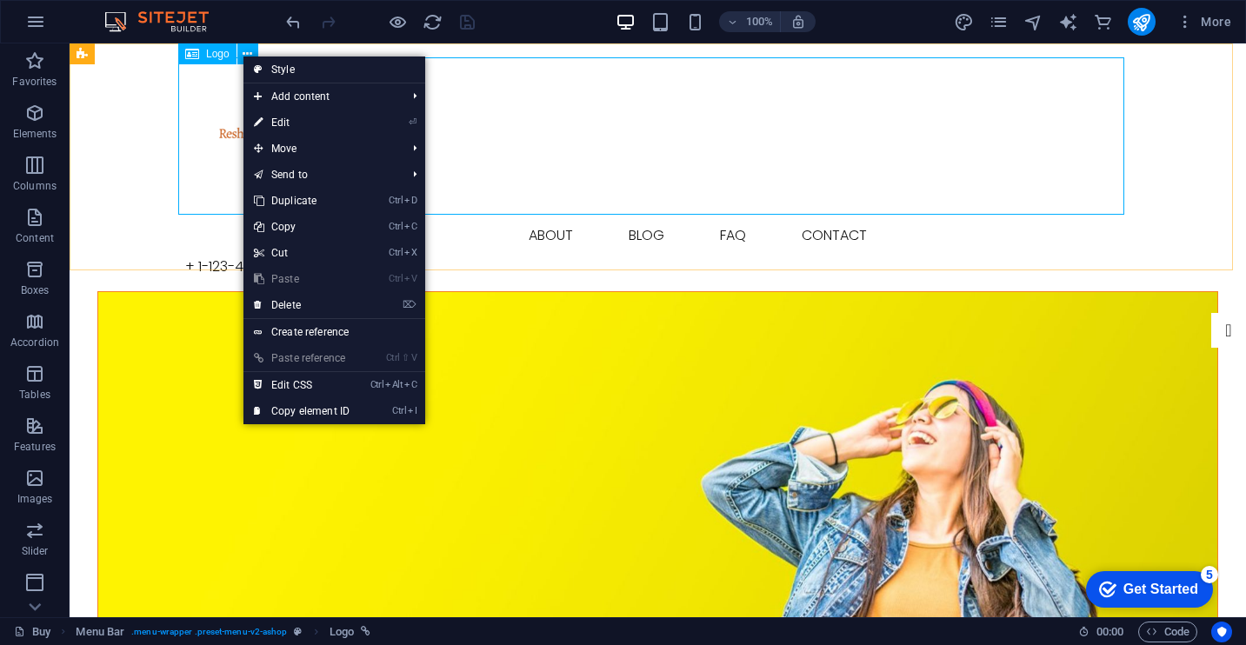
click at [217, 57] on span "Logo" at bounding box center [217, 54] width 23 height 10
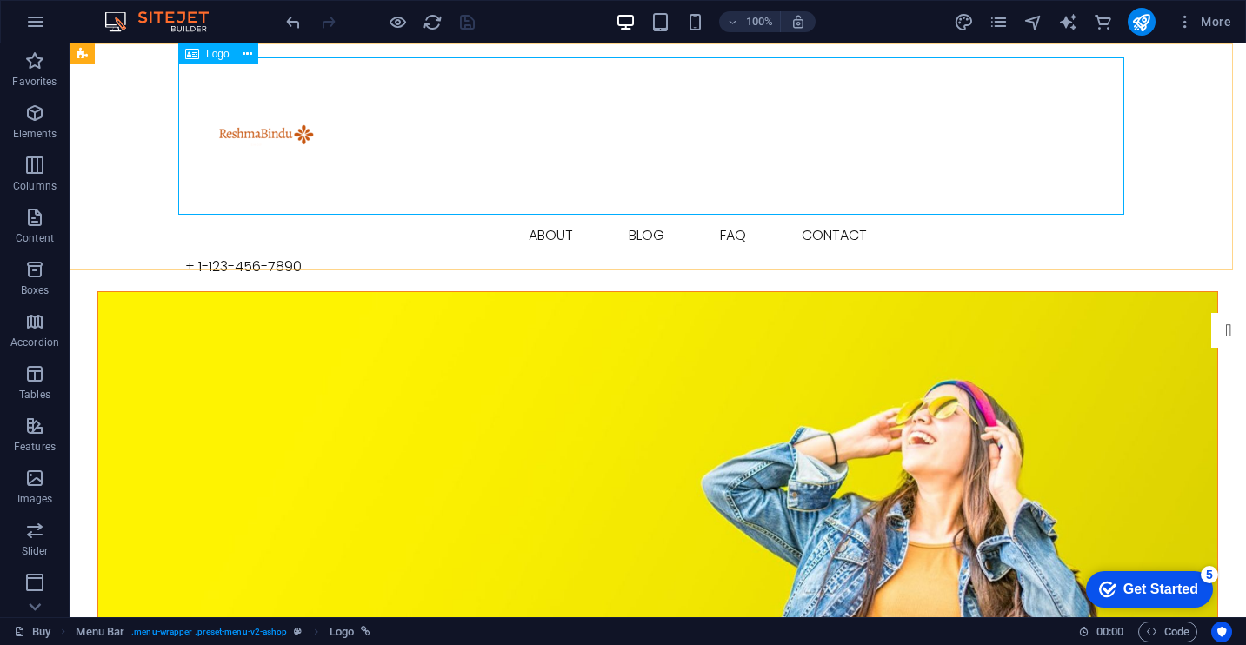
click at [210, 57] on span "Logo" at bounding box center [217, 54] width 23 height 10
click at [195, 57] on icon at bounding box center [192, 53] width 14 height 21
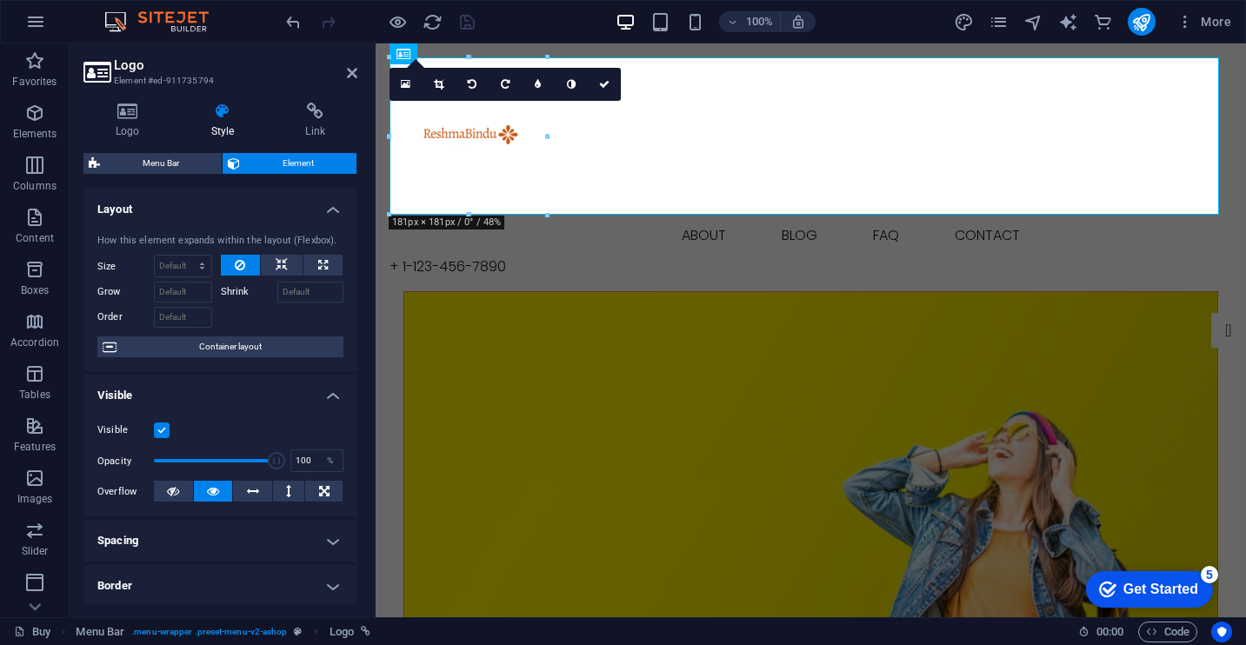
click at [241, 137] on h4 "Style" at bounding box center [226, 121] width 95 height 37
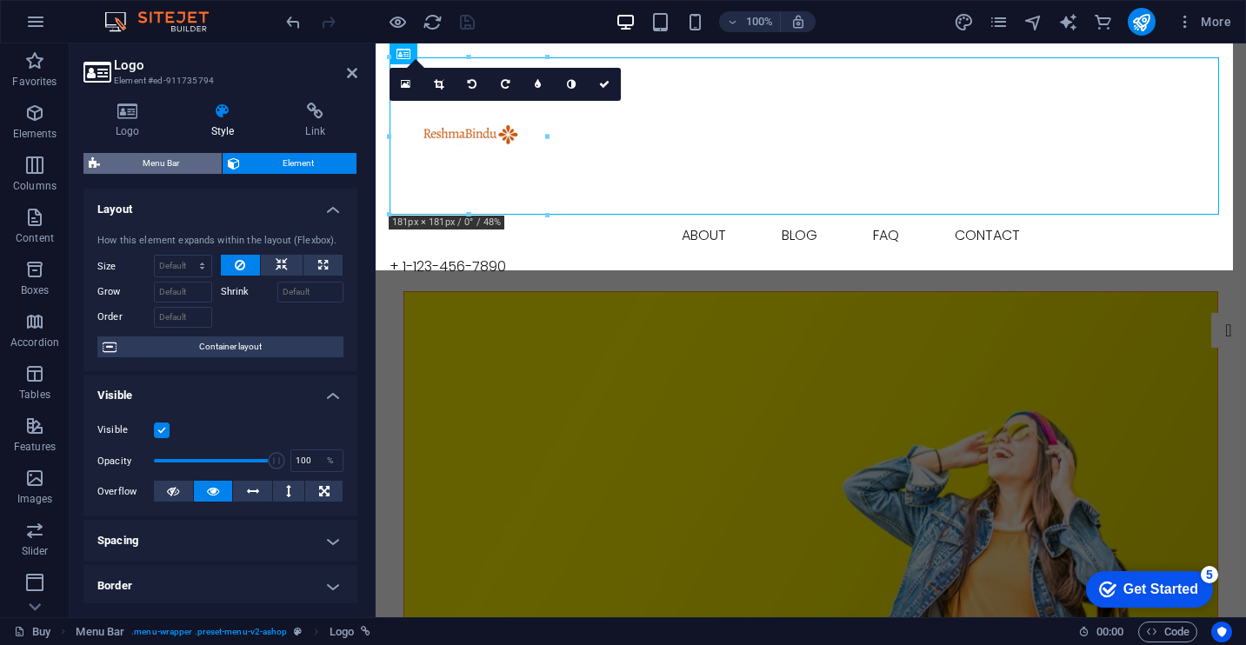
click at [150, 169] on span "Menu Bar" at bounding box center [160, 163] width 111 height 21
select select "rem"
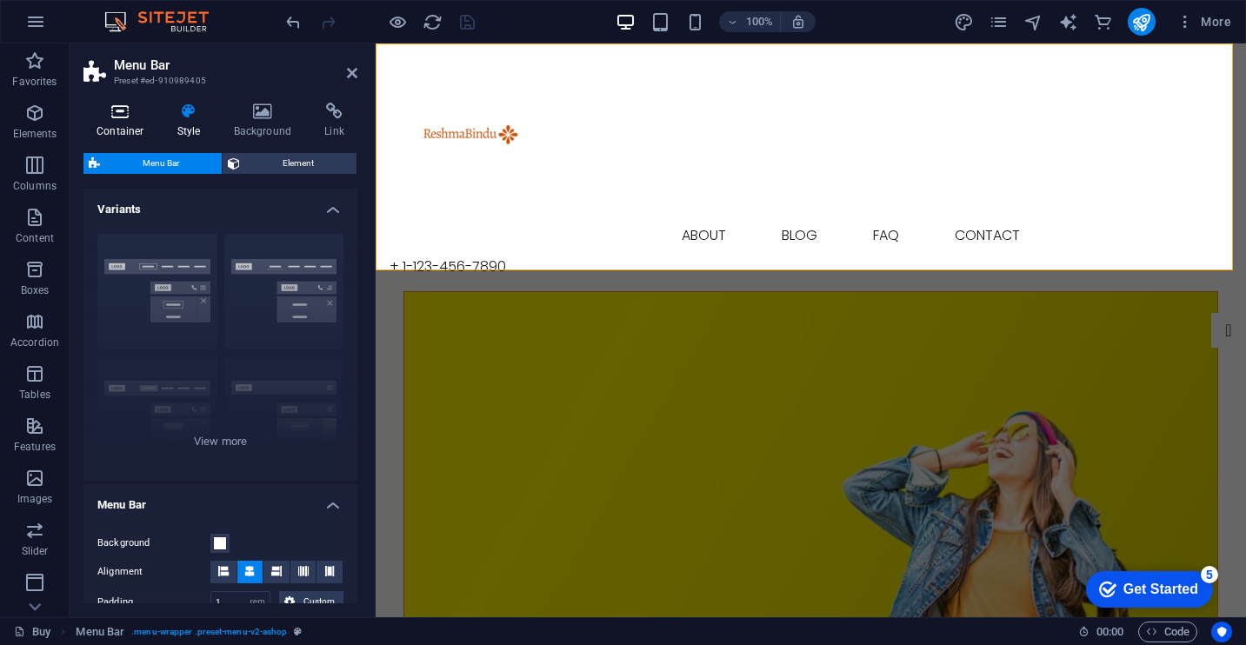
click at [128, 124] on h4 "Container" at bounding box center [123, 121] width 81 height 37
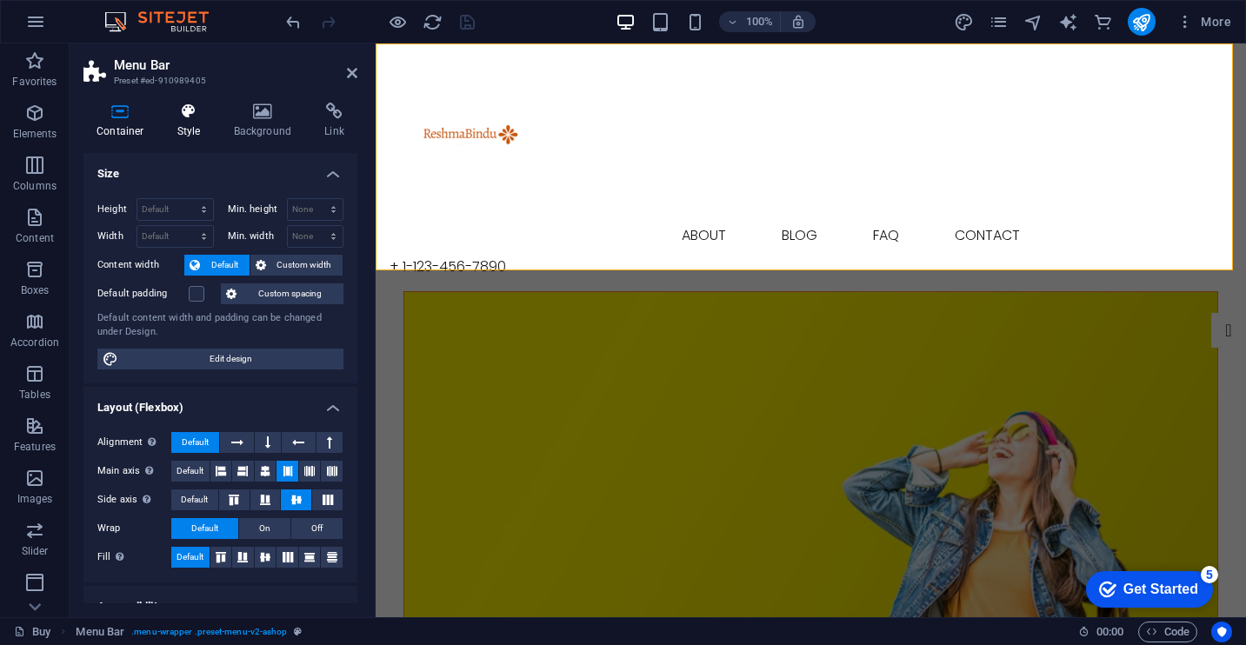
click at [213, 123] on h4 "Style" at bounding box center [192, 121] width 57 height 37
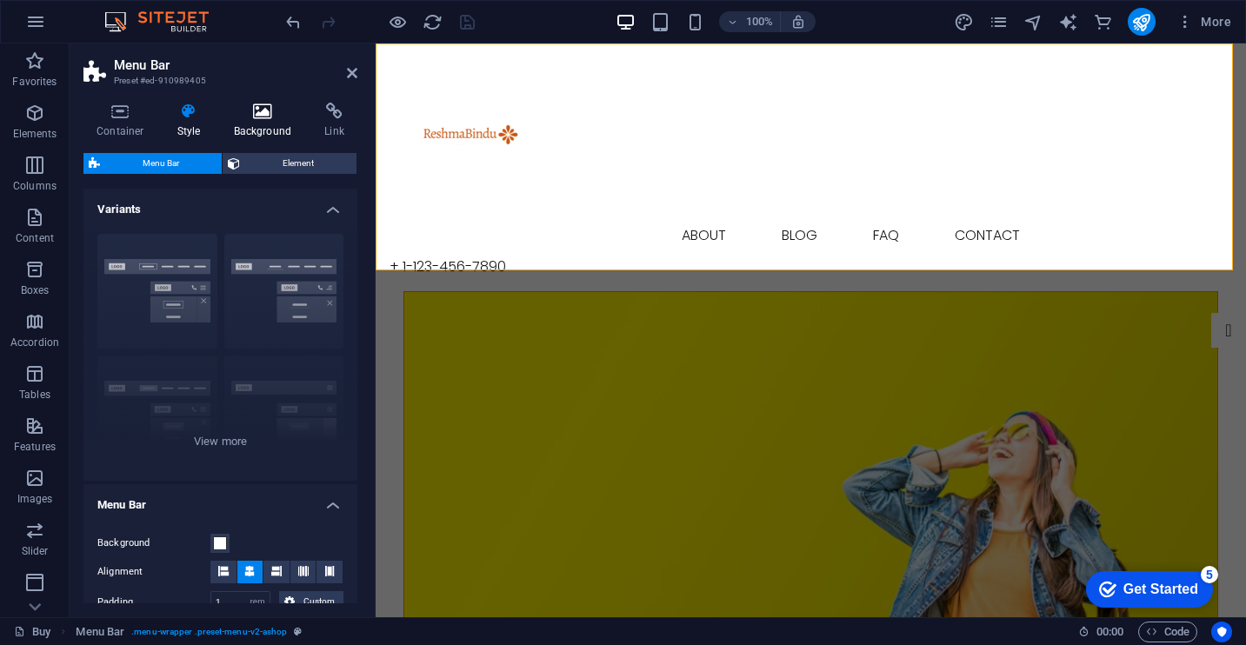
click at [260, 119] on icon at bounding box center [263, 111] width 84 height 17
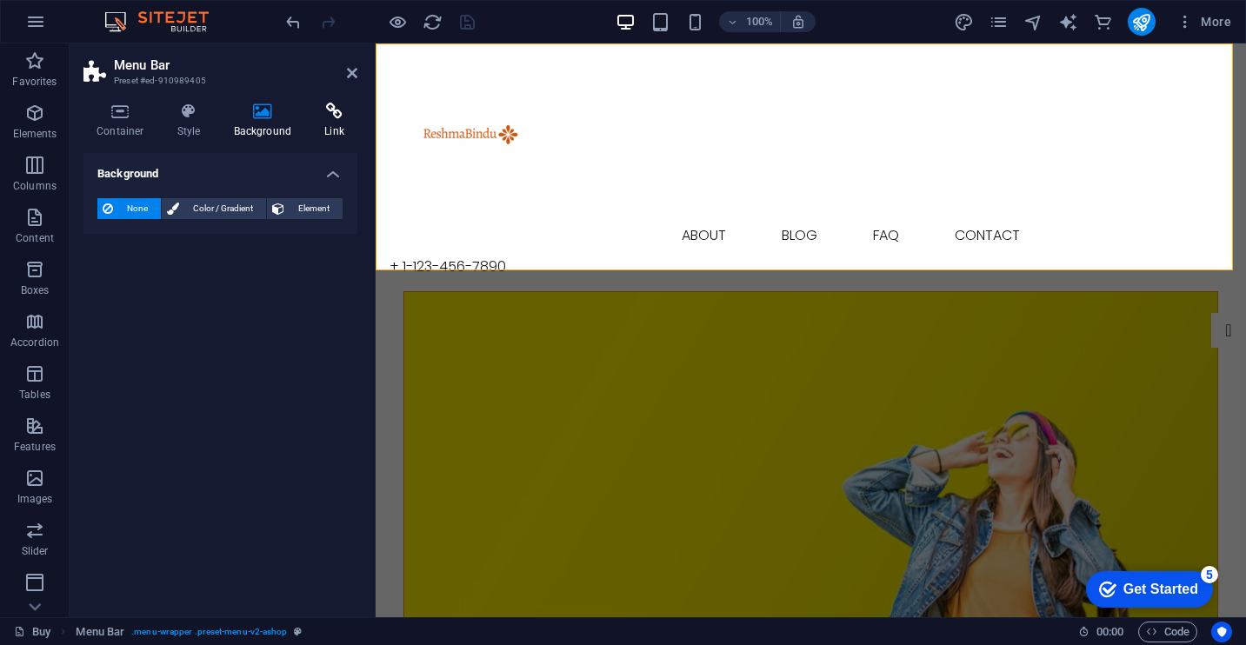
click at [313, 123] on h4 "Link" at bounding box center [334, 121] width 46 height 37
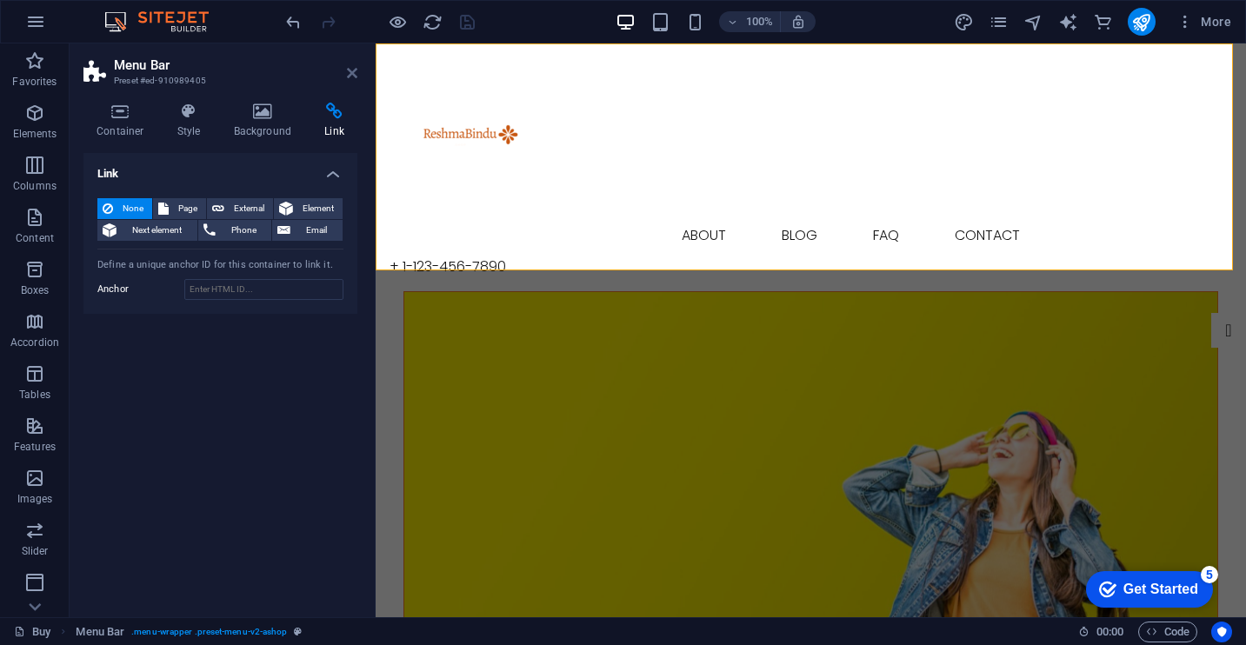
drag, startPoint x: 347, startPoint y: 69, endPoint x: 506, endPoint y: 97, distance: 161.7
click at [347, 69] on icon at bounding box center [352, 73] width 10 height 14
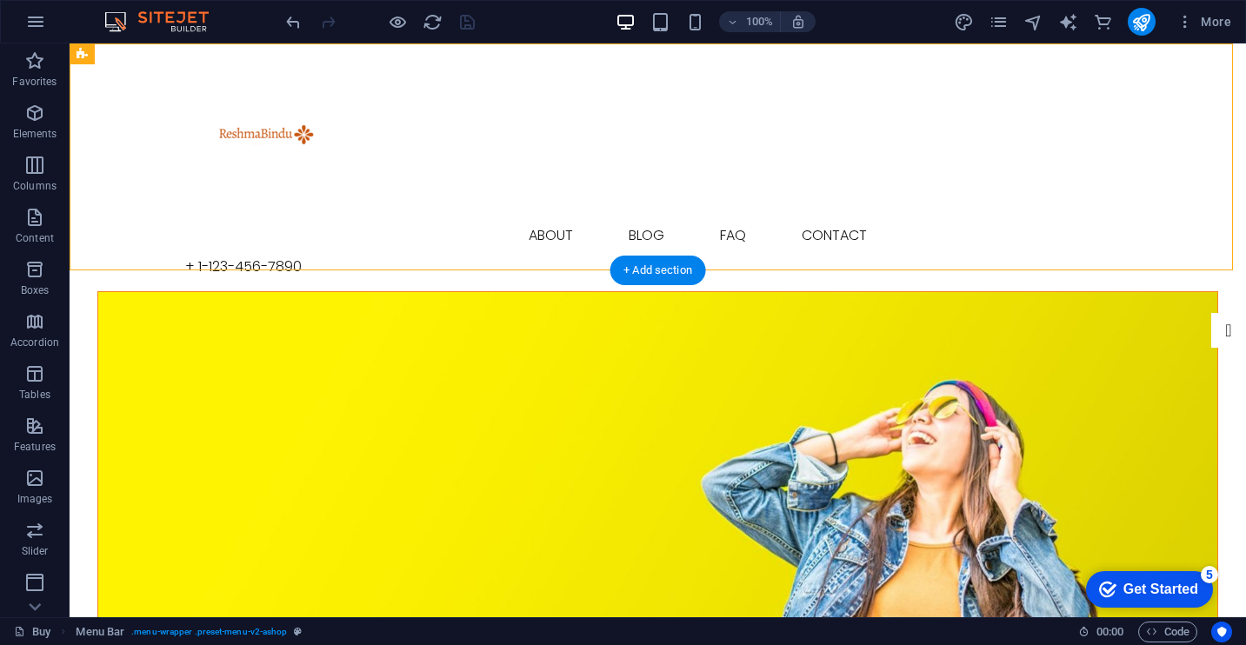
click at [329, 316] on figure at bounding box center [657, 493] width 1119 height 403
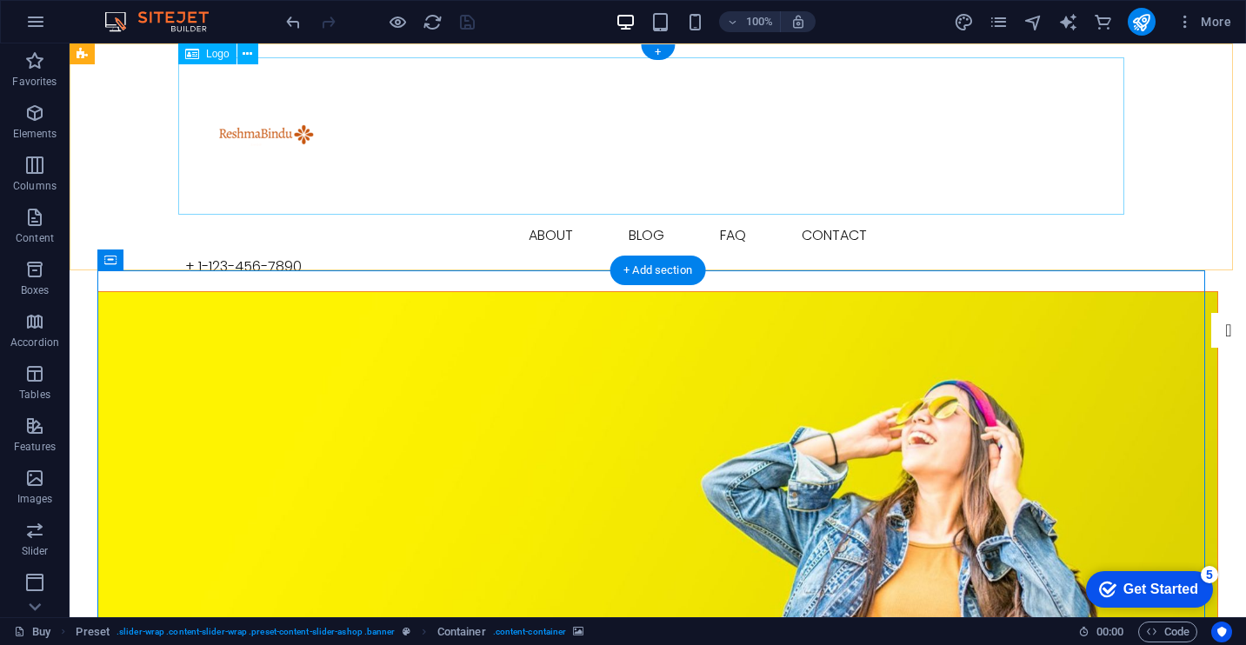
click at [526, 136] on div at bounding box center [658, 135] width 946 height 157
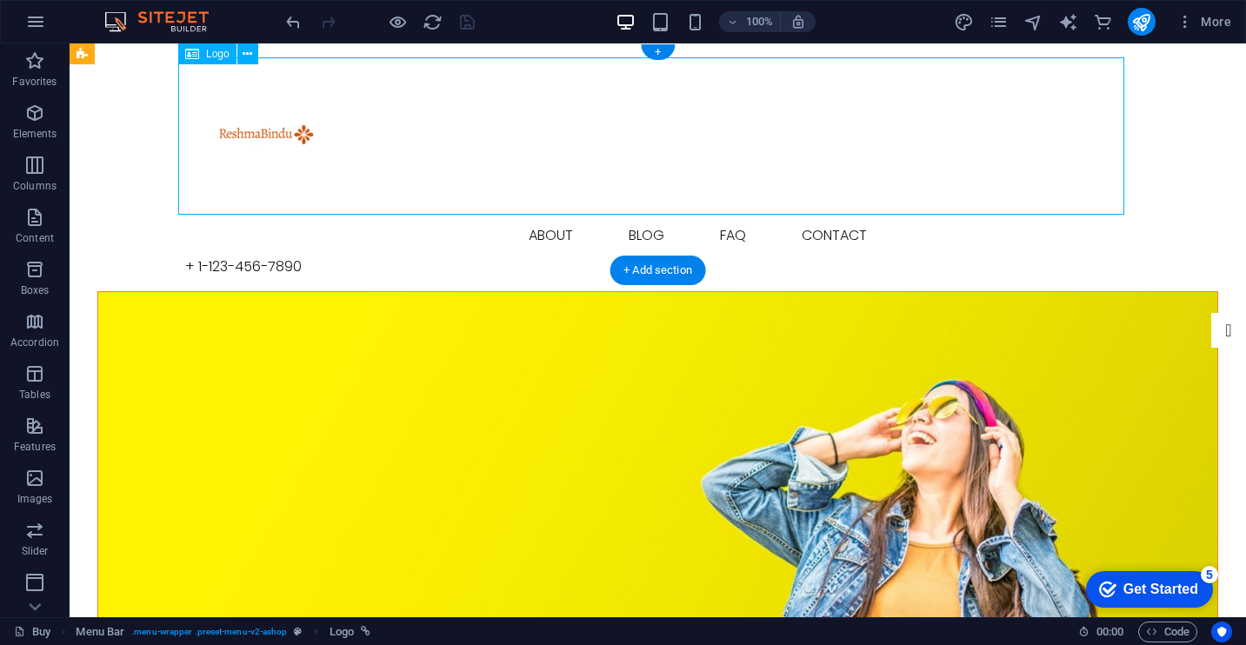
click at [526, 136] on div at bounding box center [658, 135] width 946 height 157
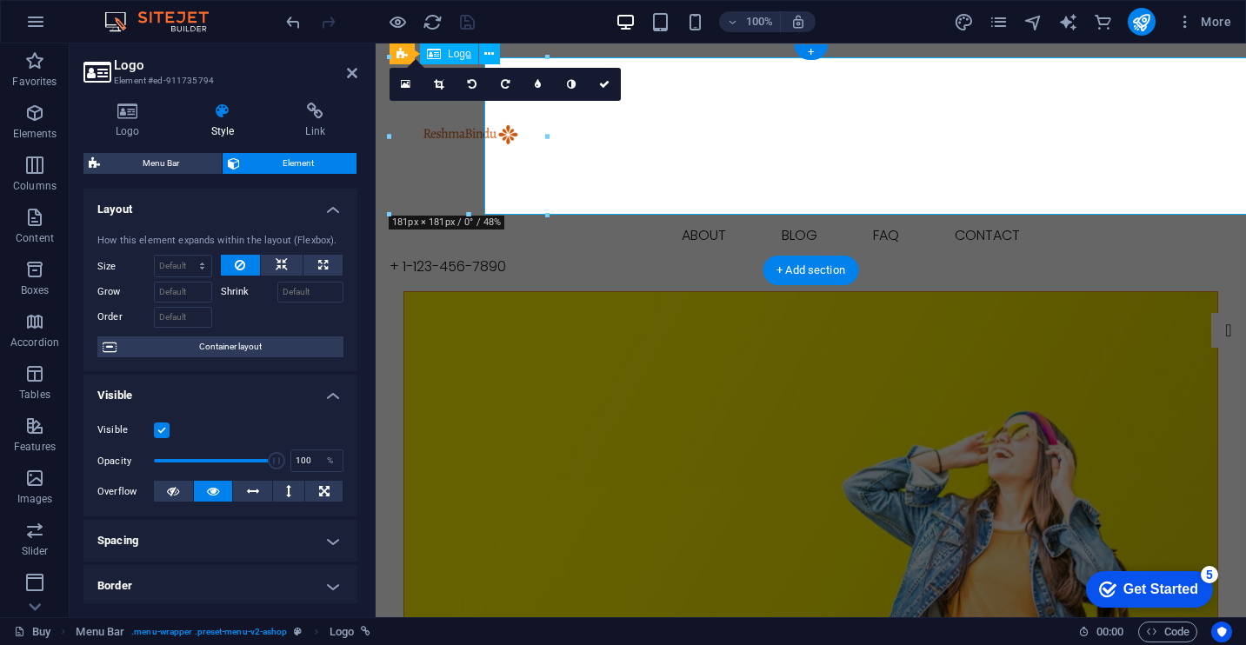
click at [526, 136] on div at bounding box center [811, 135] width 843 height 157
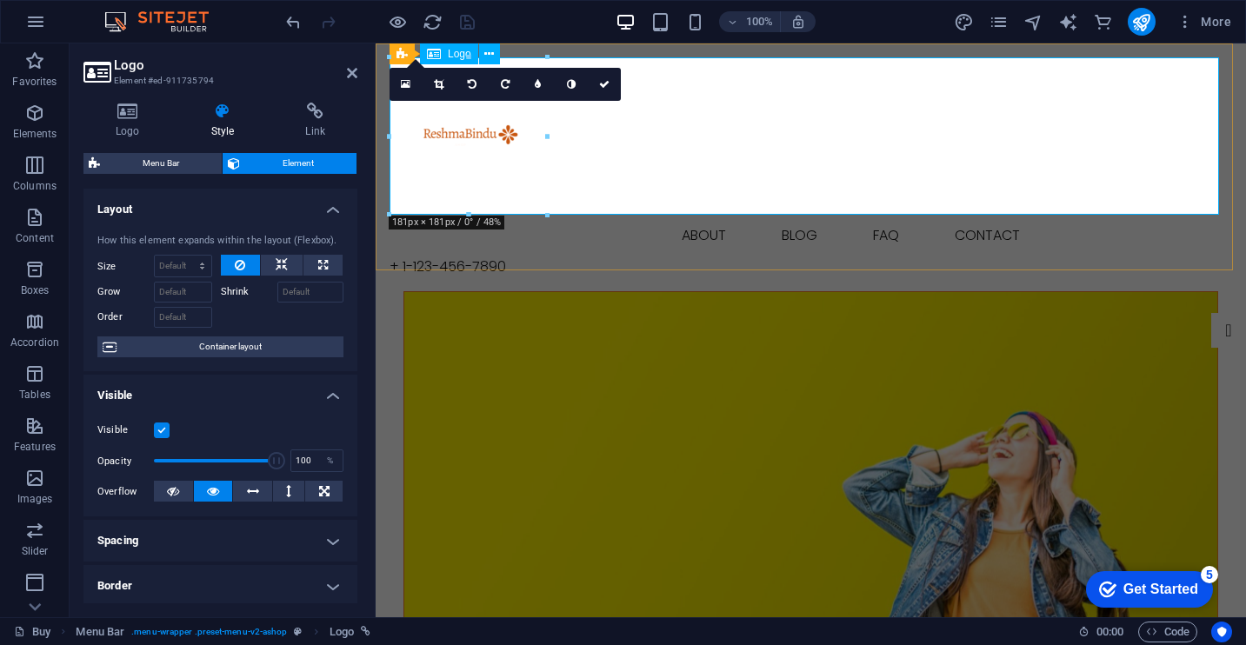
click at [459, 128] on div at bounding box center [811, 135] width 843 height 157
click at [553, 139] on div at bounding box center [811, 135] width 843 height 157
click at [546, 140] on div at bounding box center [547, 135] width 6 height 157
click at [486, 132] on div at bounding box center [811, 135] width 843 height 157
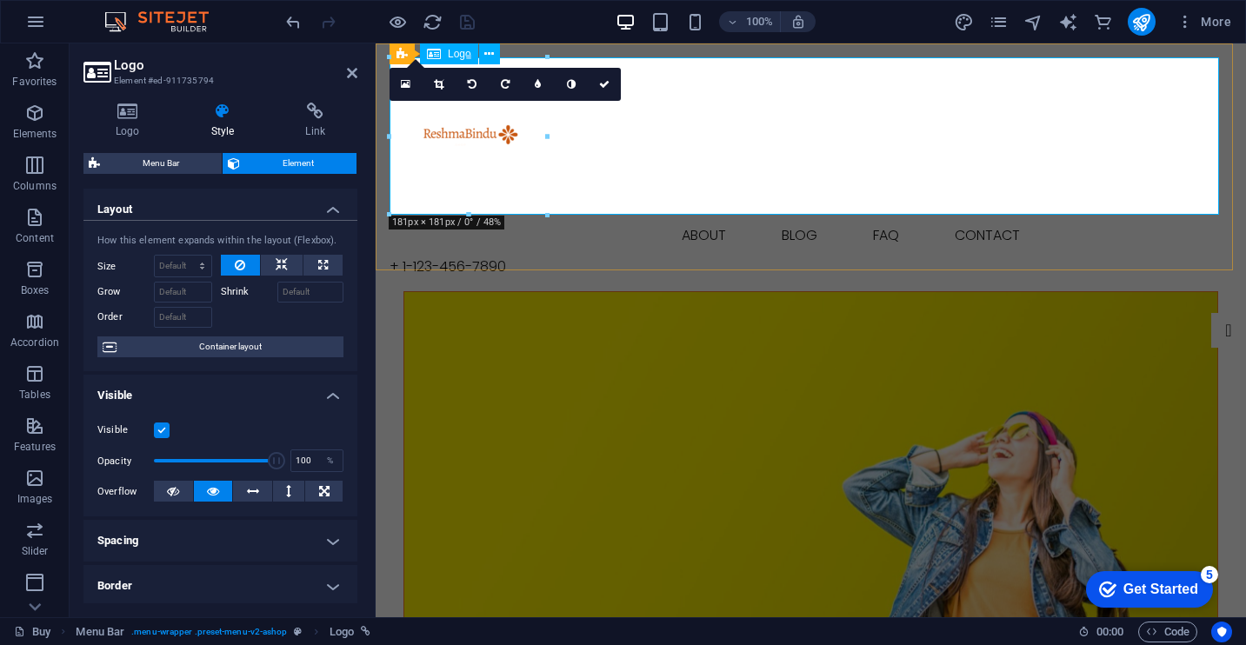
click at [486, 132] on div at bounding box center [811, 135] width 843 height 157
click at [583, 408] on figure at bounding box center [810, 493] width 813 height 403
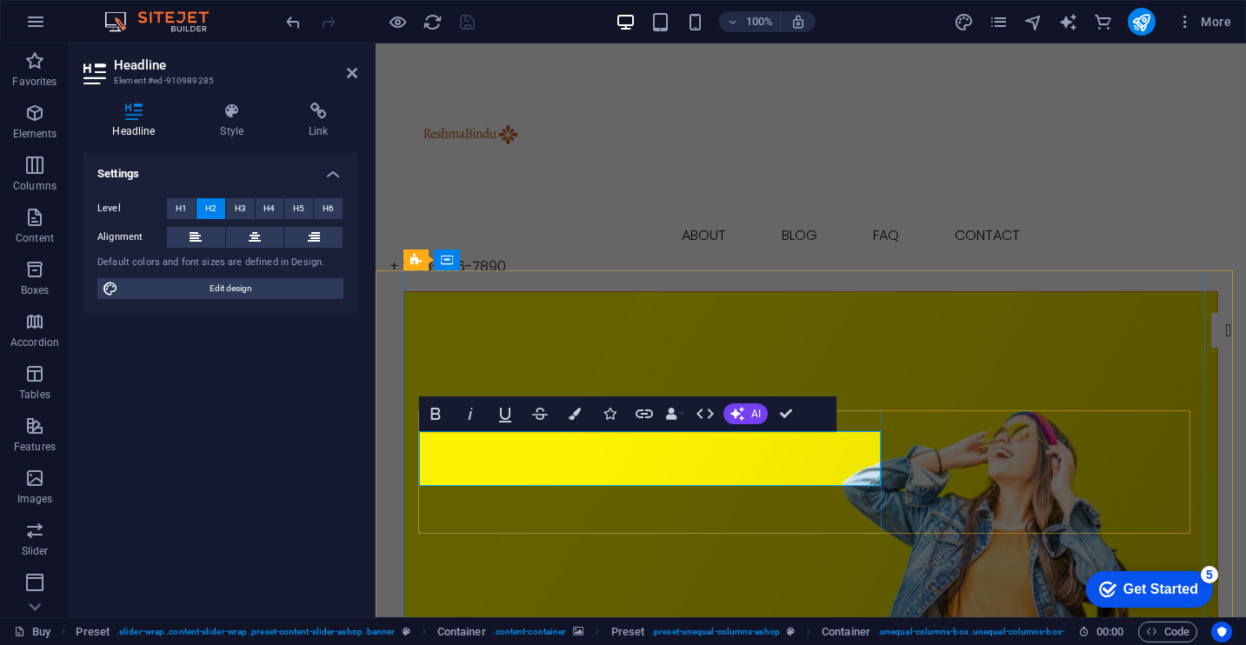
drag, startPoint x: 672, startPoint y: 455, endPoint x: 797, endPoint y: 457, distance: 124.4
click at [530, 300] on figure at bounding box center [810, 493] width 813 height 403
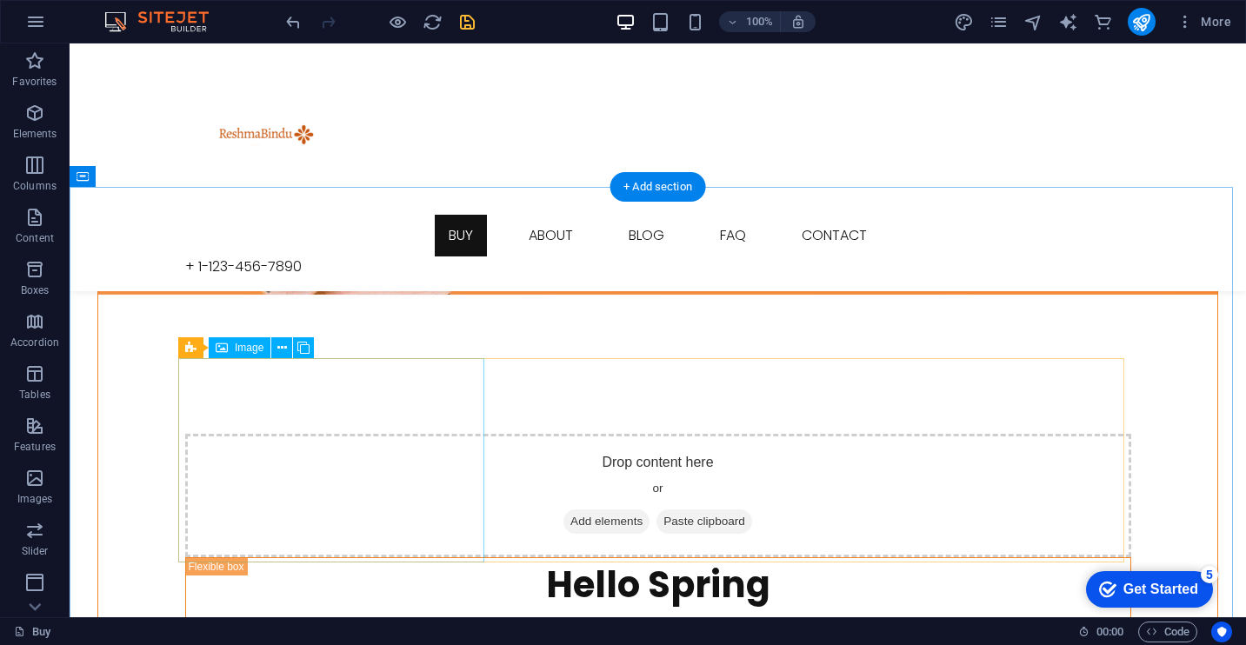
scroll to position [1252, 0]
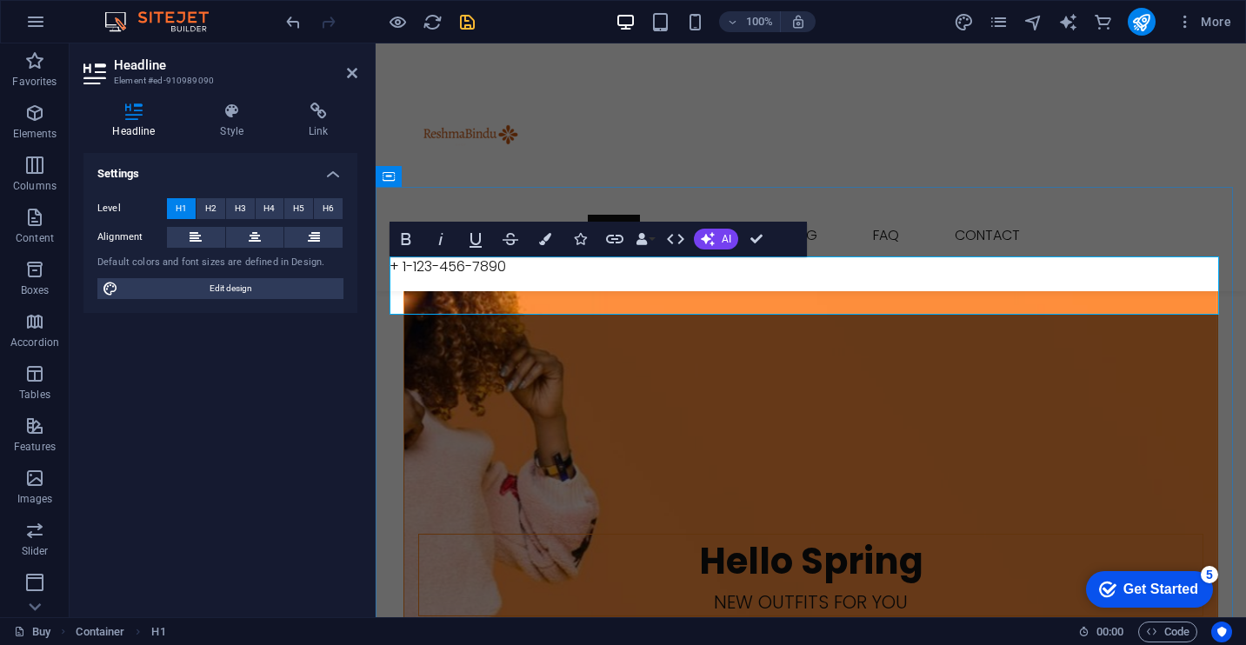
drag, startPoint x: 874, startPoint y: 286, endPoint x: 1017, endPoint y: 291, distance: 143.6
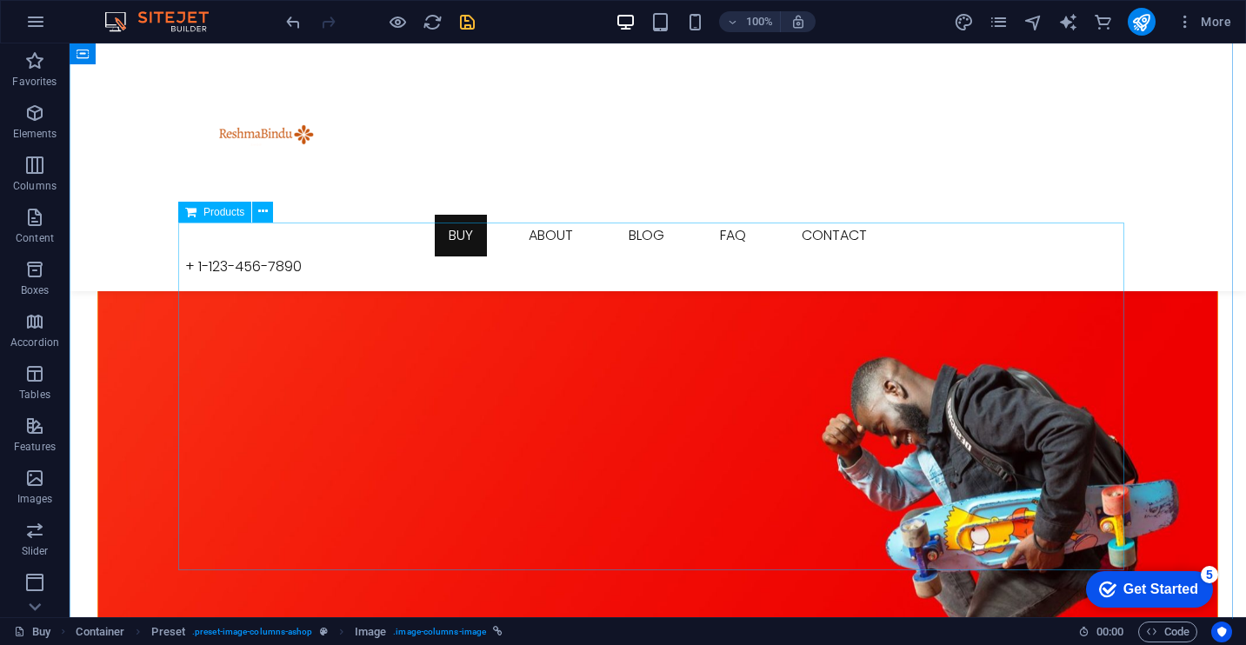
scroll to position [1774, 0]
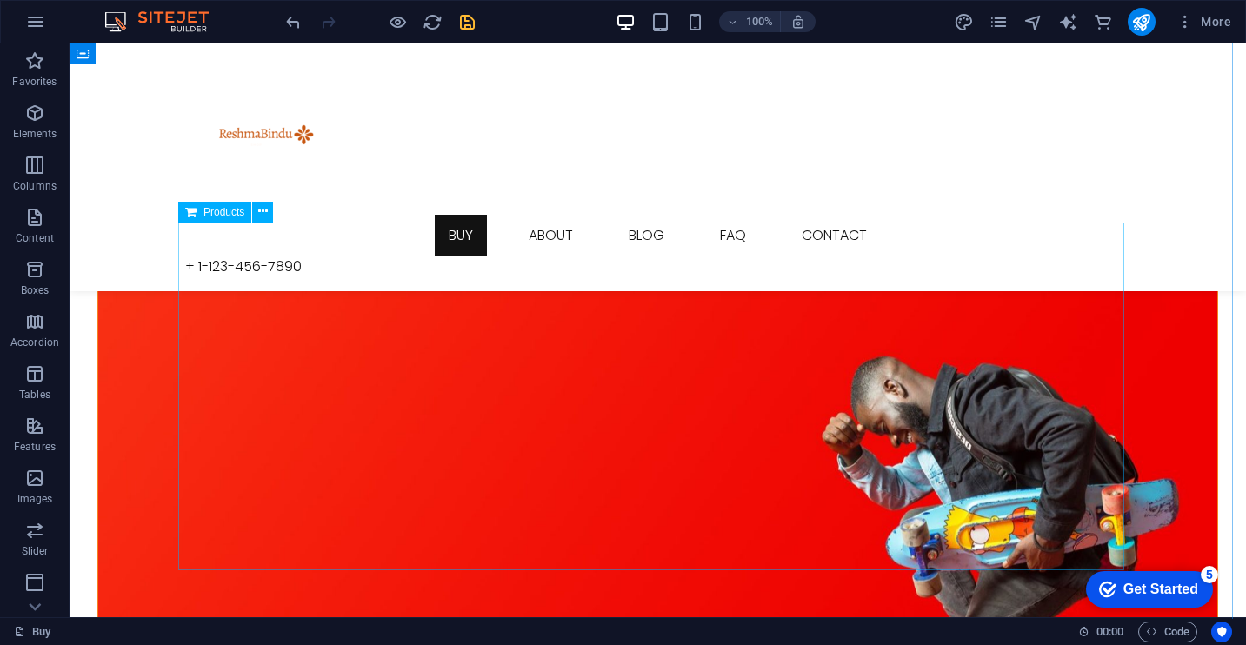
click at [204, 214] on span "Products" at bounding box center [223, 212] width 41 height 10
click at [225, 217] on span "Products" at bounding box center [223, 212] width 41 height 10
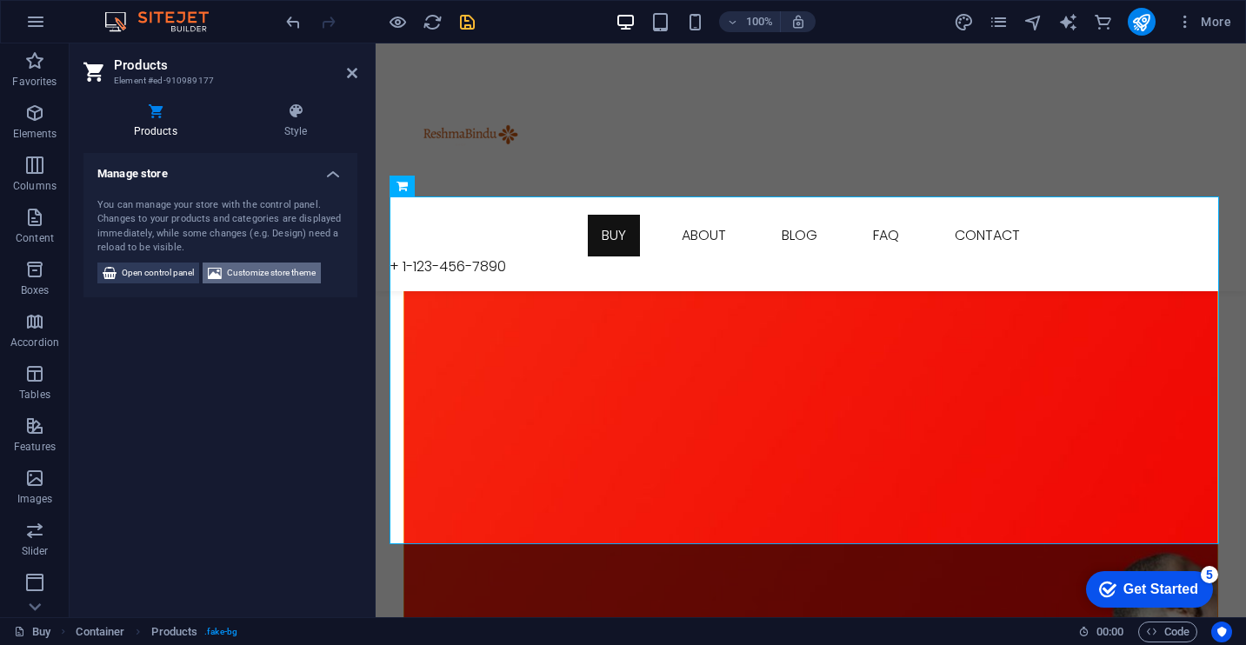
click at [234, 270] on span "Customize store theme" at bounding box center [271, 273] width 89 height 21
select select "rem"
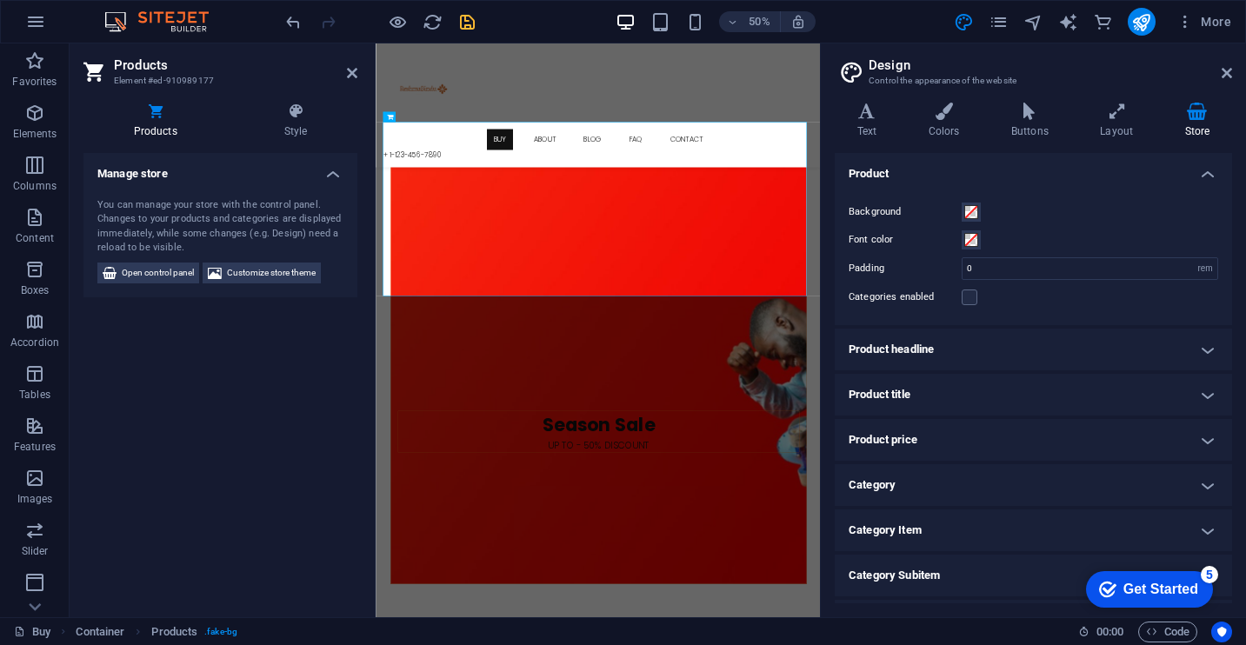
click at [1213, 108] on icon at bounding box center [1198, 111] width 70 height 17
click at [134, 265] on span "Open control panel" at bounding box center [158, 273] width 72 height 21
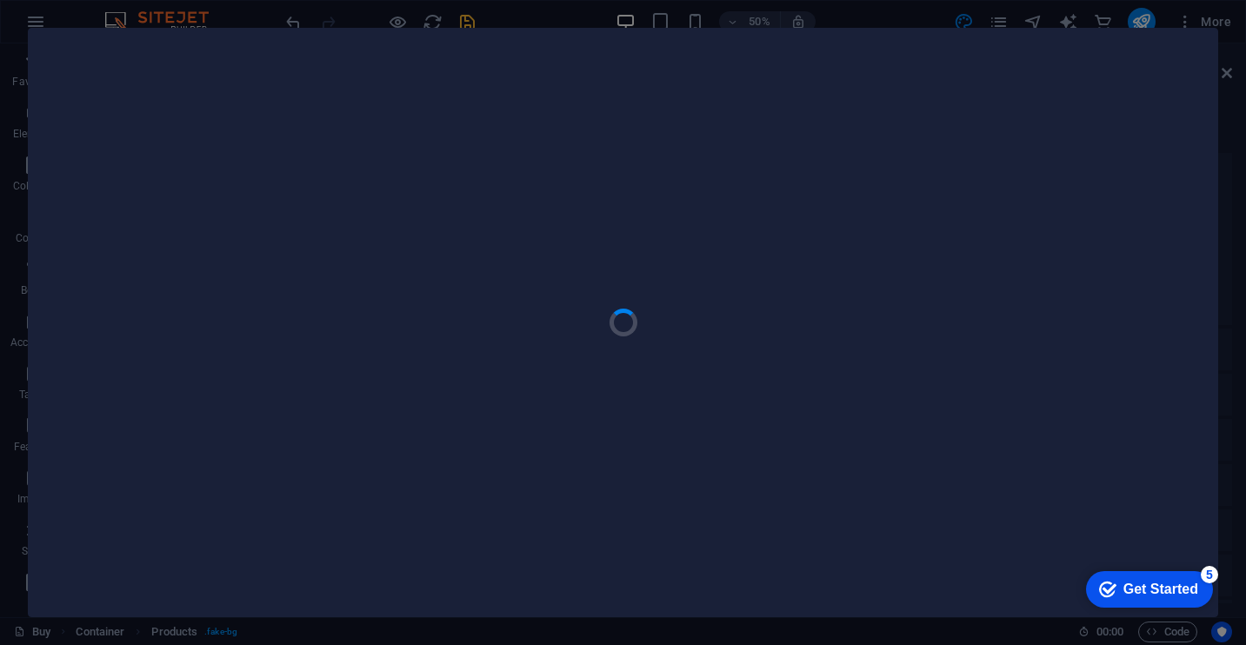
click at [538, 27] on div at bounding box center [623, 322] width 1246 height 645
click at [554, 632] on div at bounding box center [623, 322] width 1246 height 645
click at [48, 9] on div at bounding box center [623, 322] width 1246 height 645
drag, startPoint x: 26, startPoint y: 17, endPoint x: 429, endPoint y: 22, distance: 402.6
click at [429, 22] on div at bounding box center [623, 322] width 1246 height 645
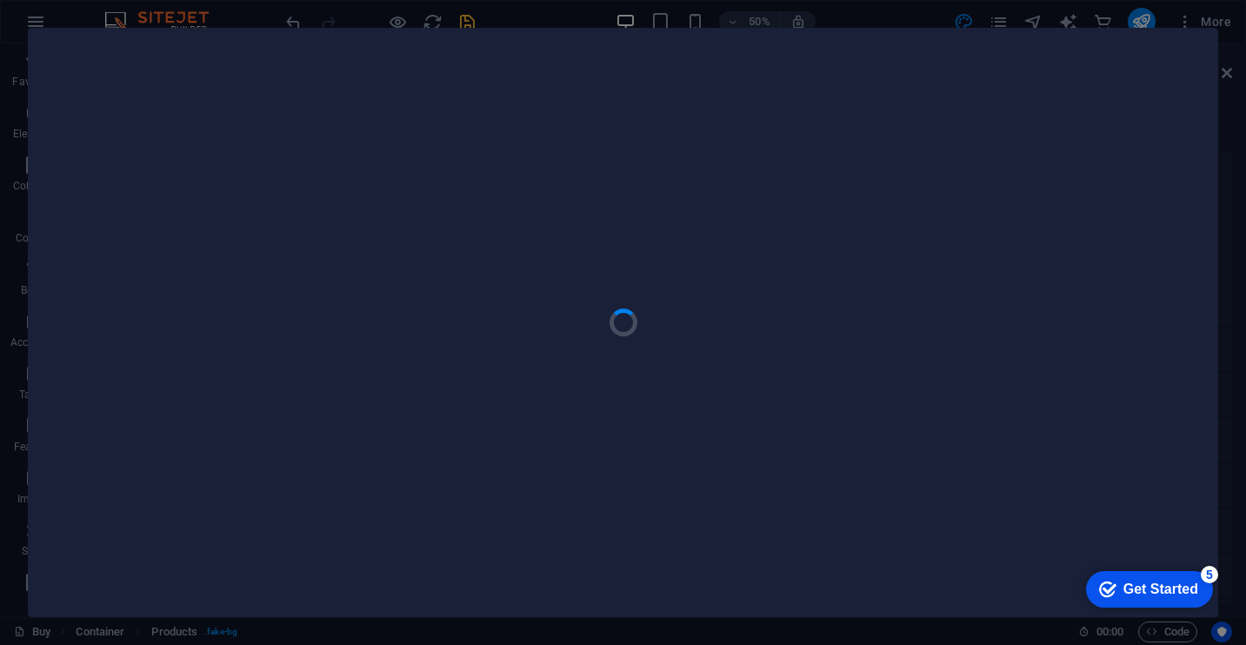
click at [1195, 577] on div "checkmark Get Started 5" at bounding box center [1149, 589] width 127 height 37
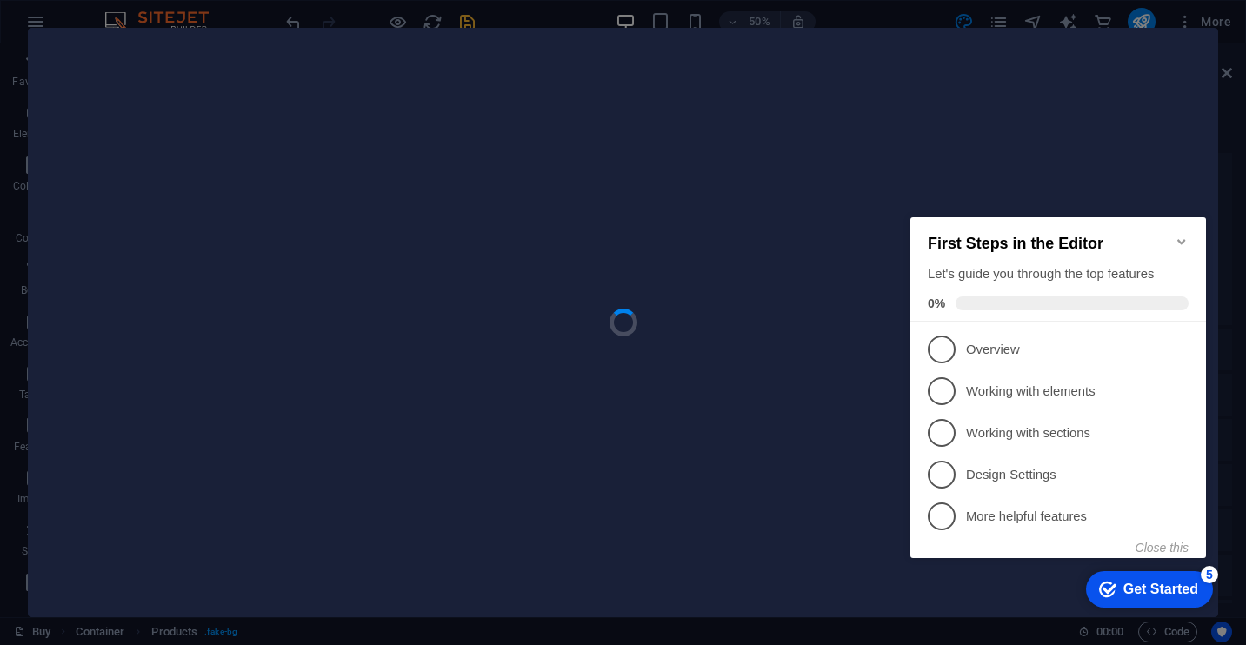
click at [1038, 102] on div at bounding box center [623, 323] width 1189 height 588
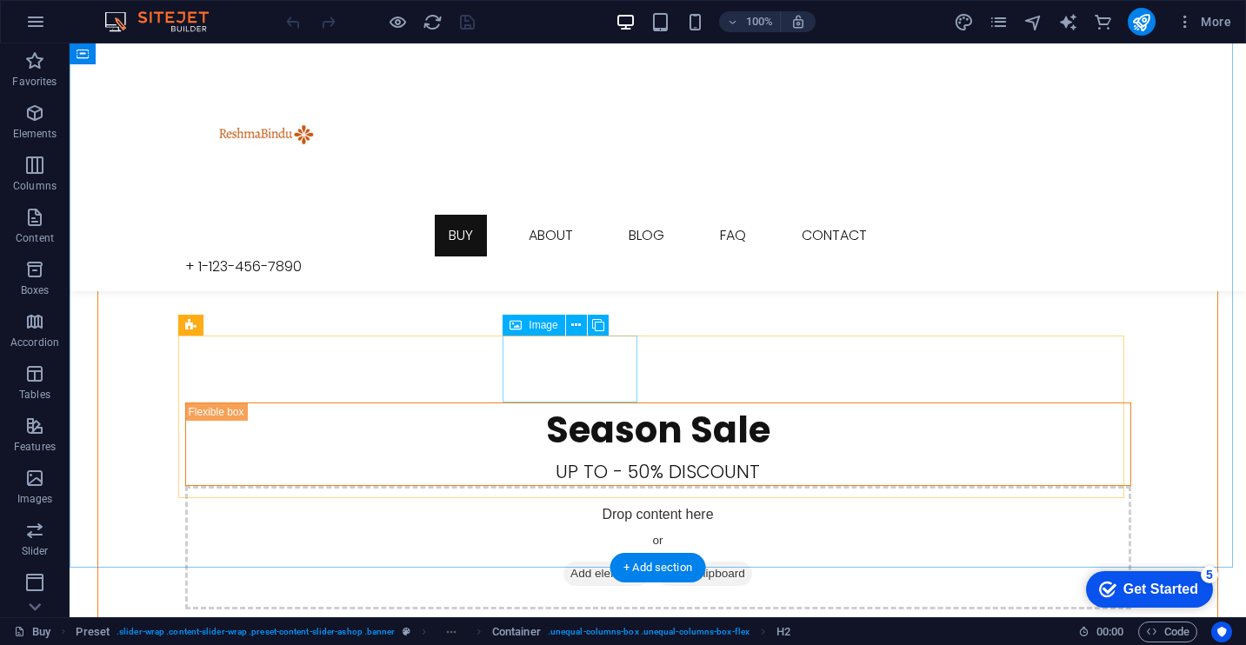
scroll to position [1732, 0]
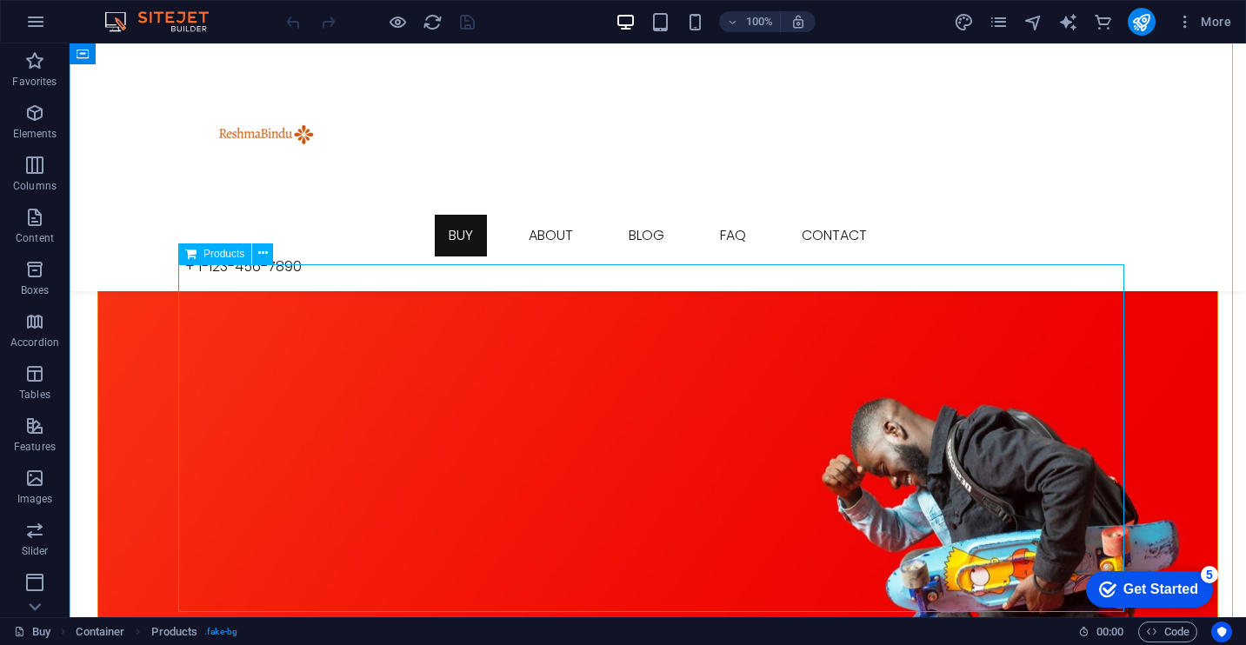
click at [203, 253] on div "Products" at bounding box center [214, 253] width 73 height 21
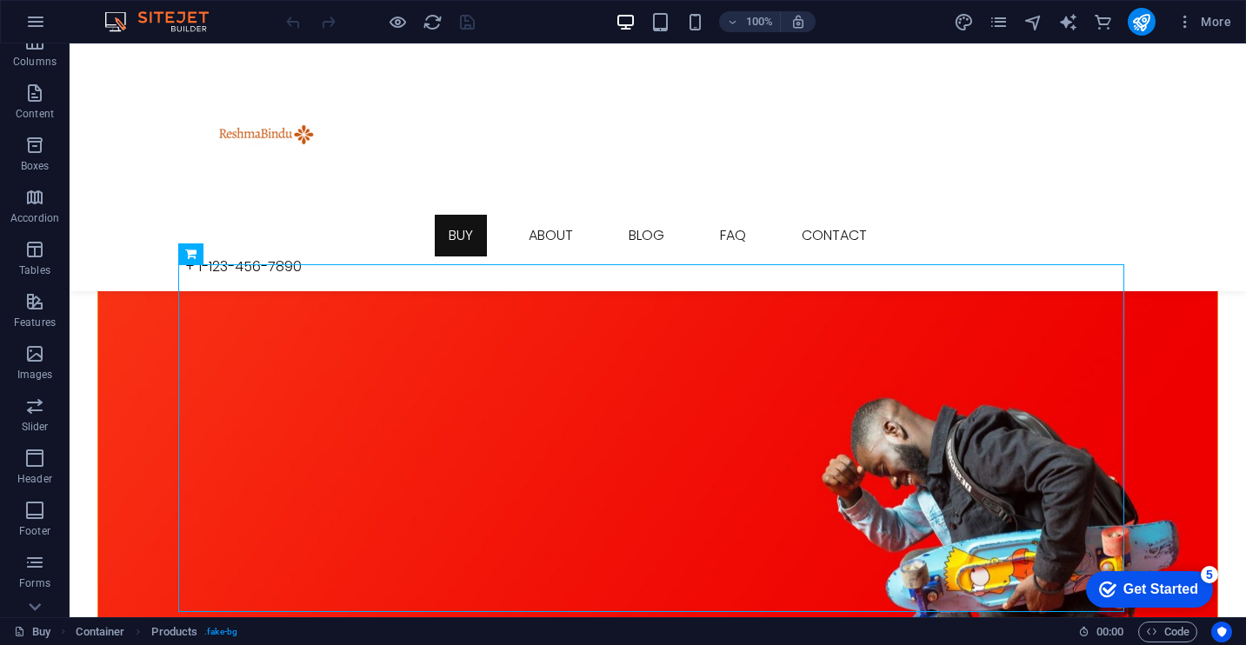
scroll to position [261, 0]
click at [36, 569] on button "Commerce" at bounding box center [35, 591] width 70 height 52
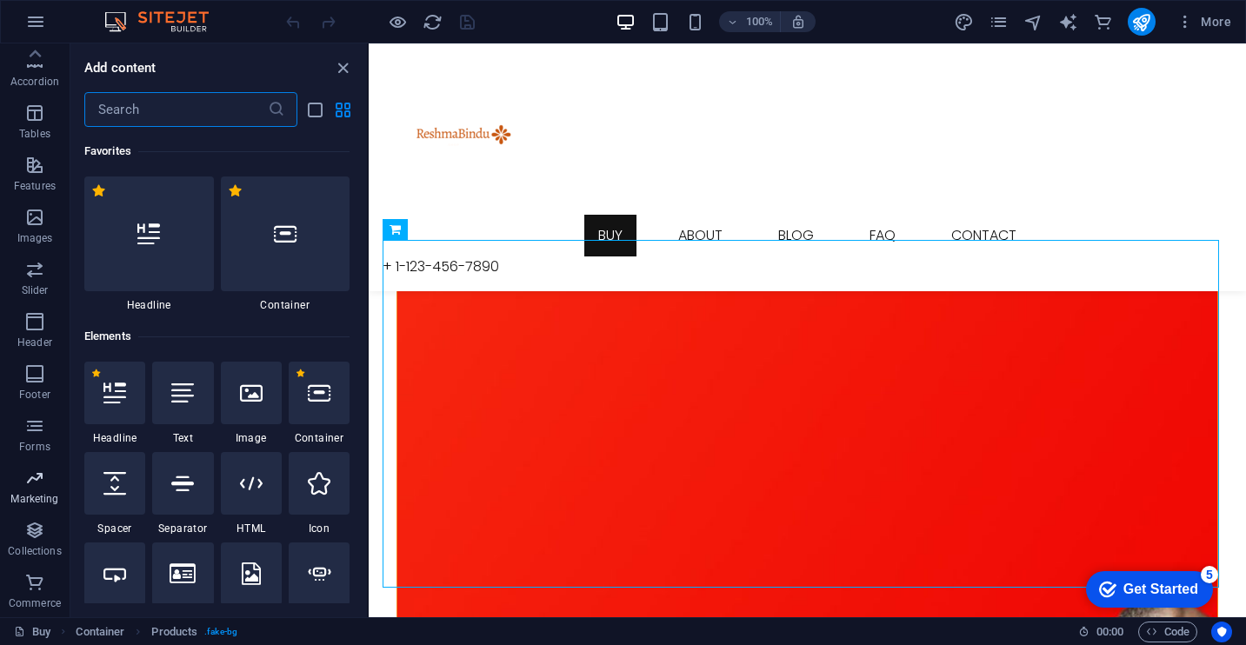
scroll to position [16758, 0]
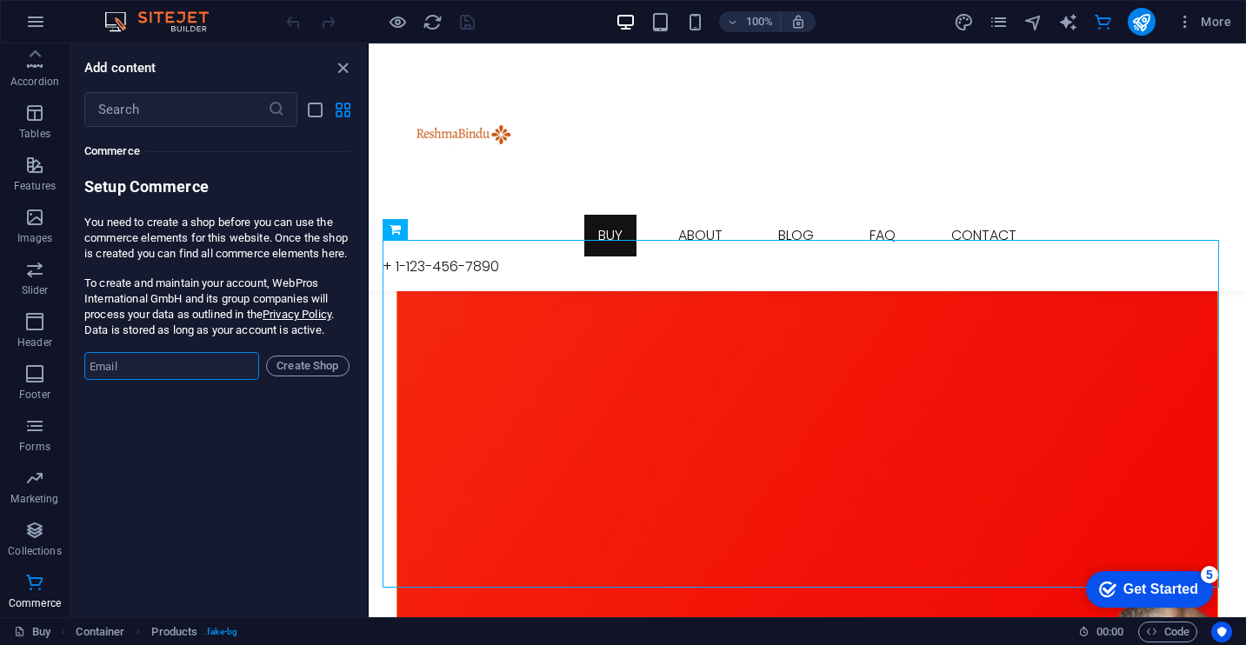
click at [196, 380] on input "email" at bounding box center [171, 366] width 175 height 28
click at [310, 113] on icon "list-view" at bounding box center [315, 110] width 20 height 20
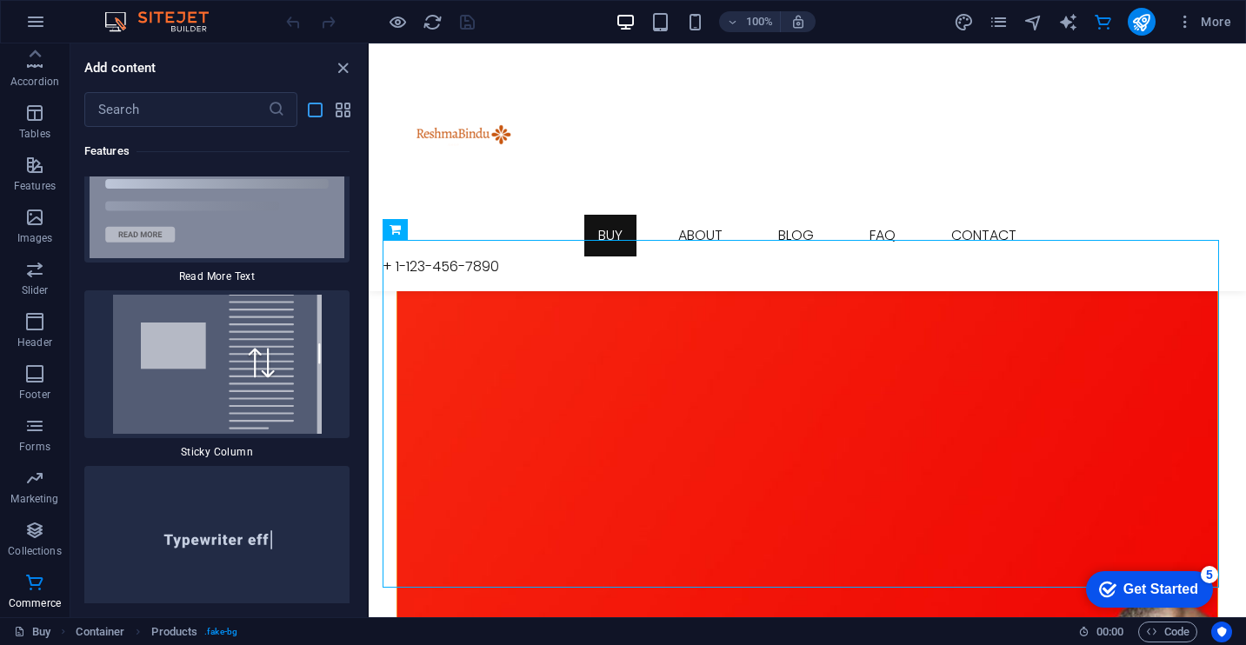
scroll to position [37222, 0]
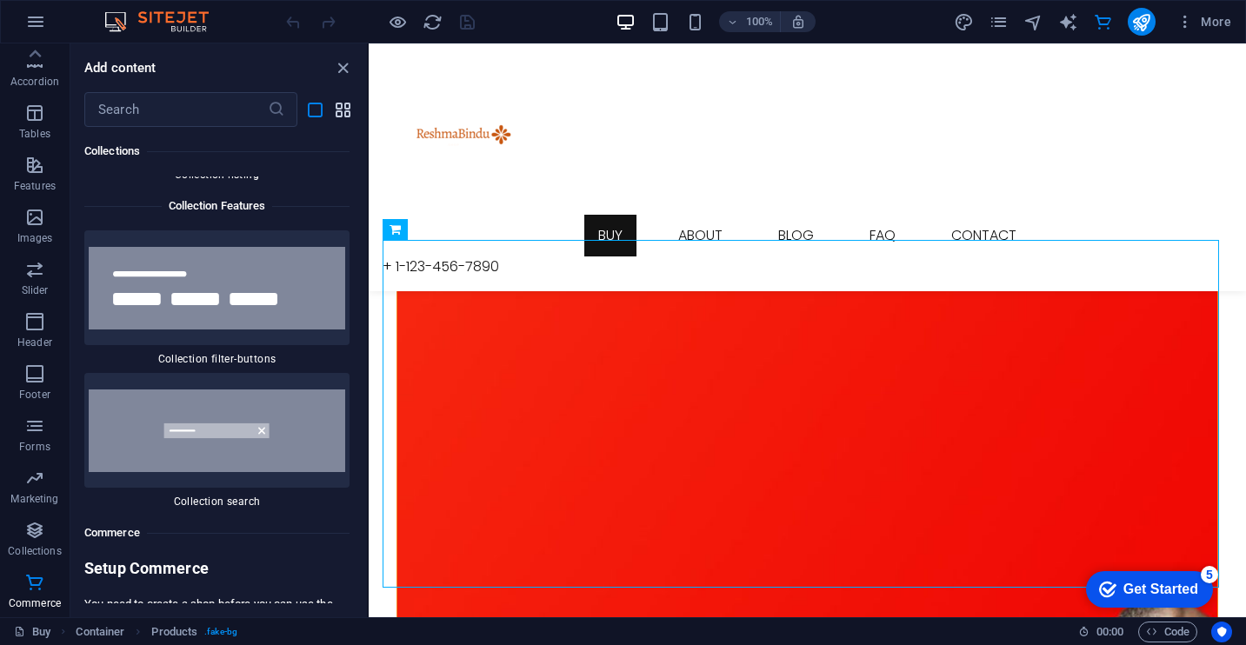
click at [340, 116] on icon "grid-view" at bounding box center [343, 110] width 20 height 20
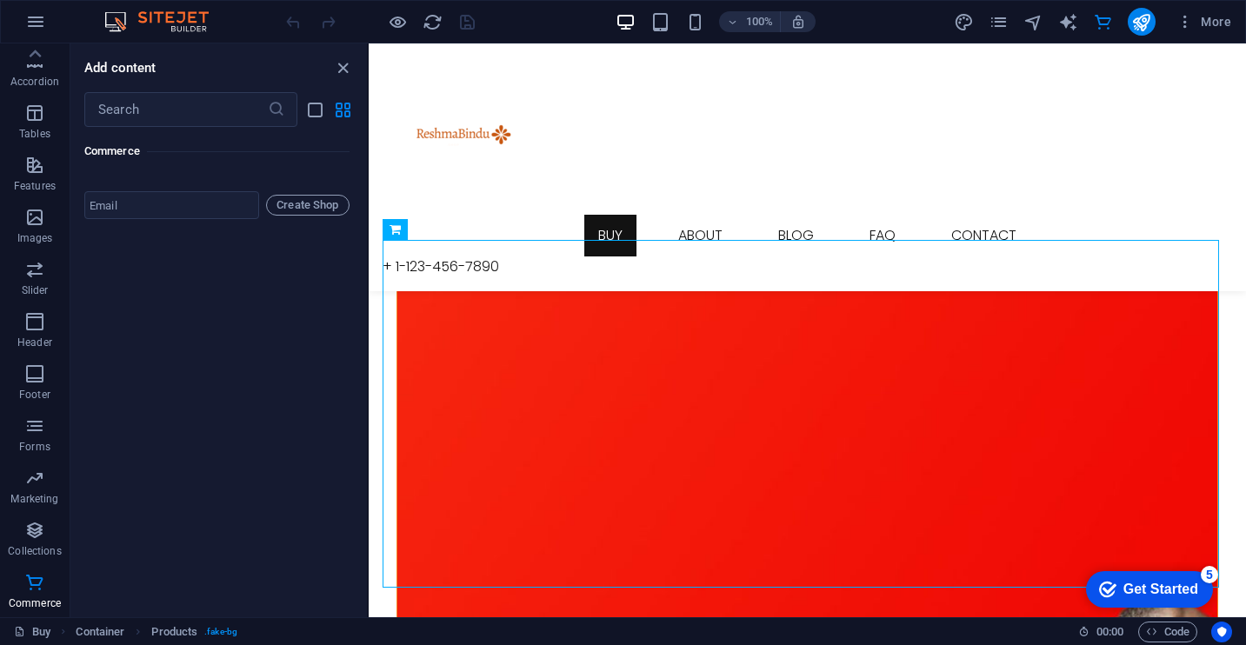
scroll to position [16758, 0]
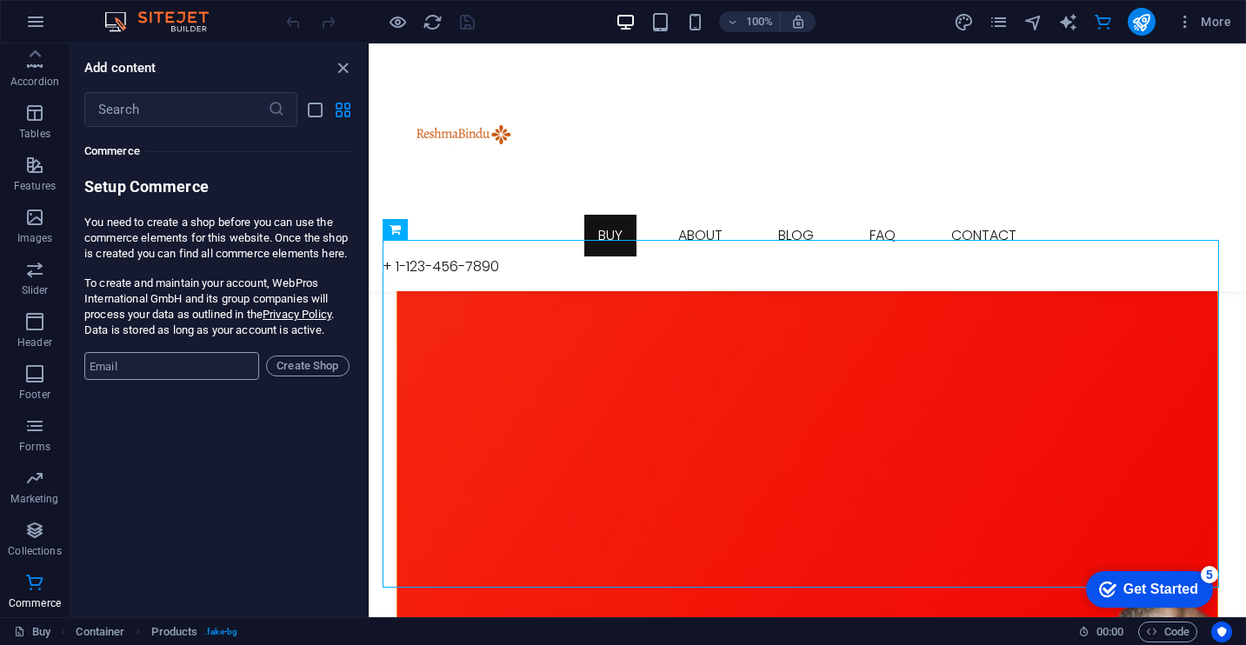
click at [177, 380] on input "email" at bounding box center [171, 366] width 175 height 28
type input "bradmf699@gmail.com"
click at [309, 377] on span "Create Shop" at bounding box center [308, 366] width 68 height 21
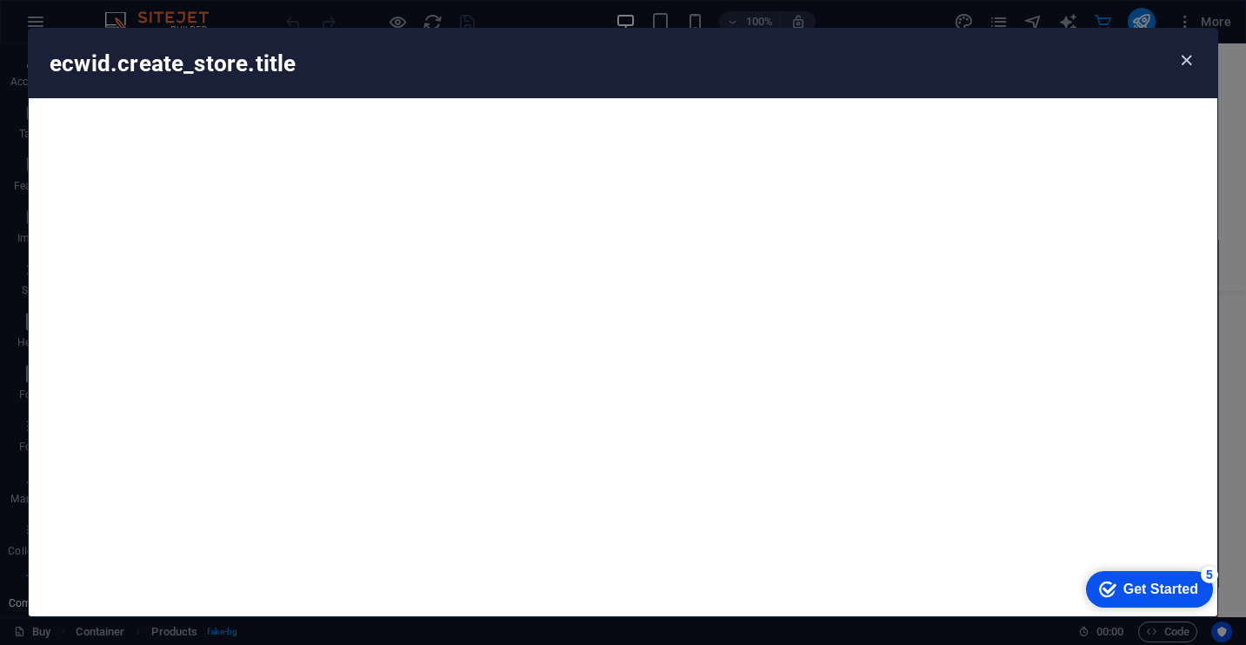
click at [1185, 57] on icon "button" at bounding box center [1187, 60] width 20 height 20
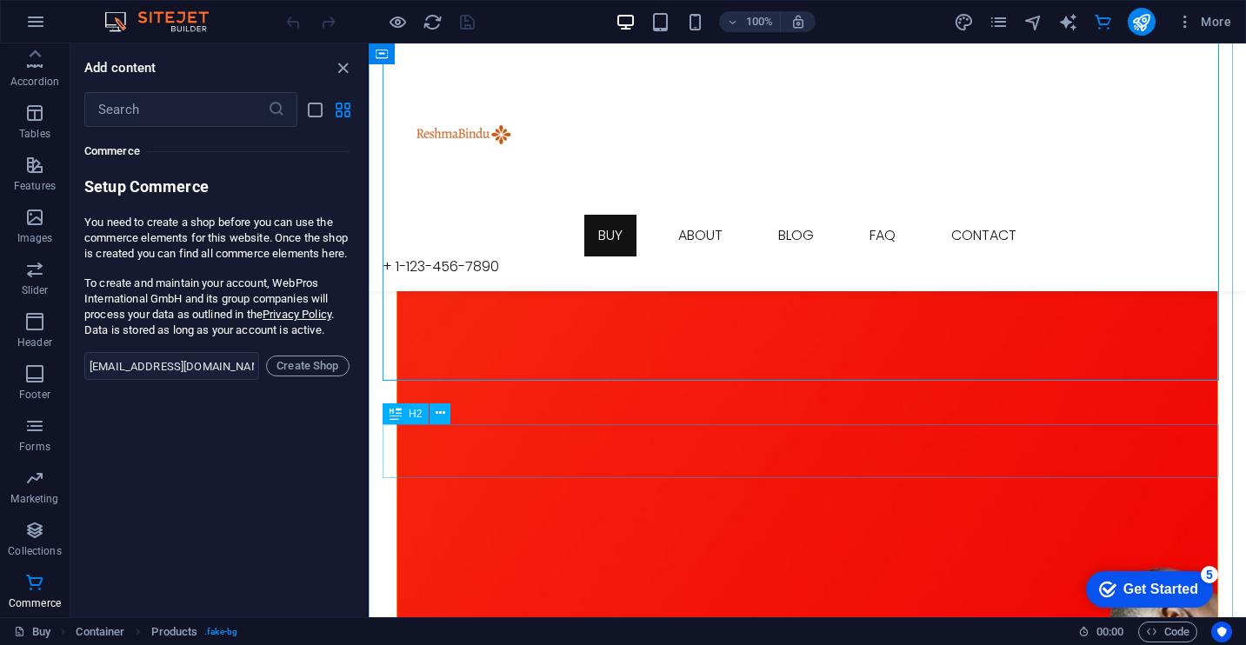
scroll to position [1628, 0]
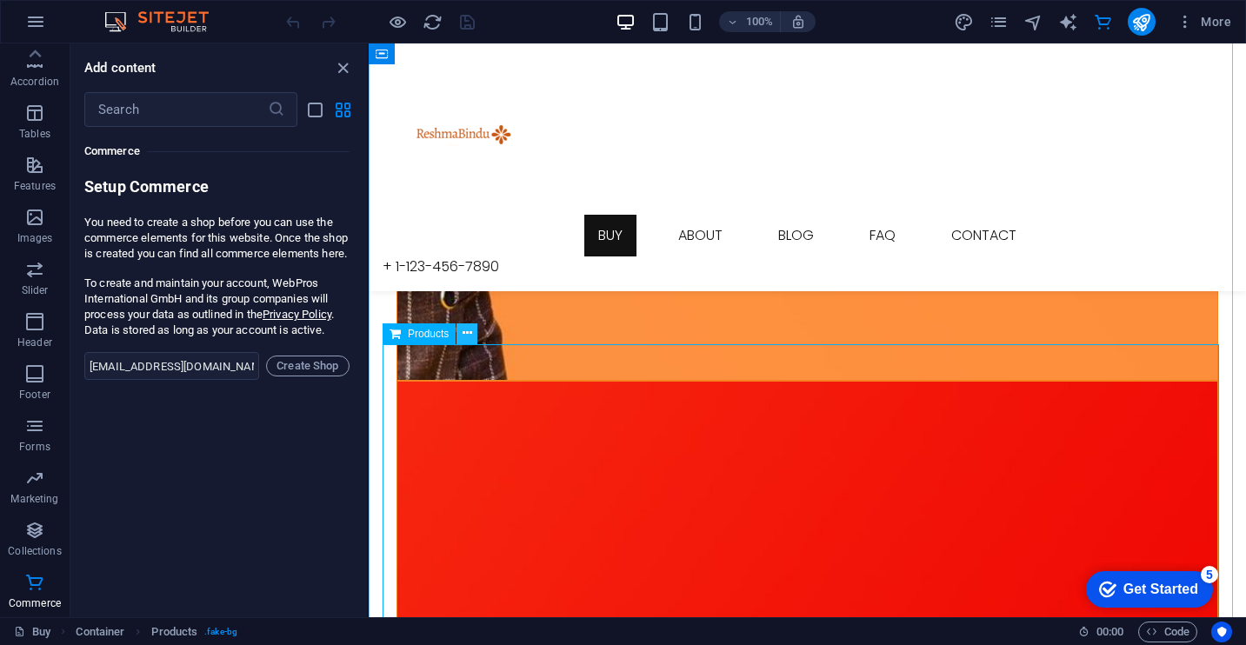
click at [472, 337] on button at bounding box center [467, 333] width 21 height 21
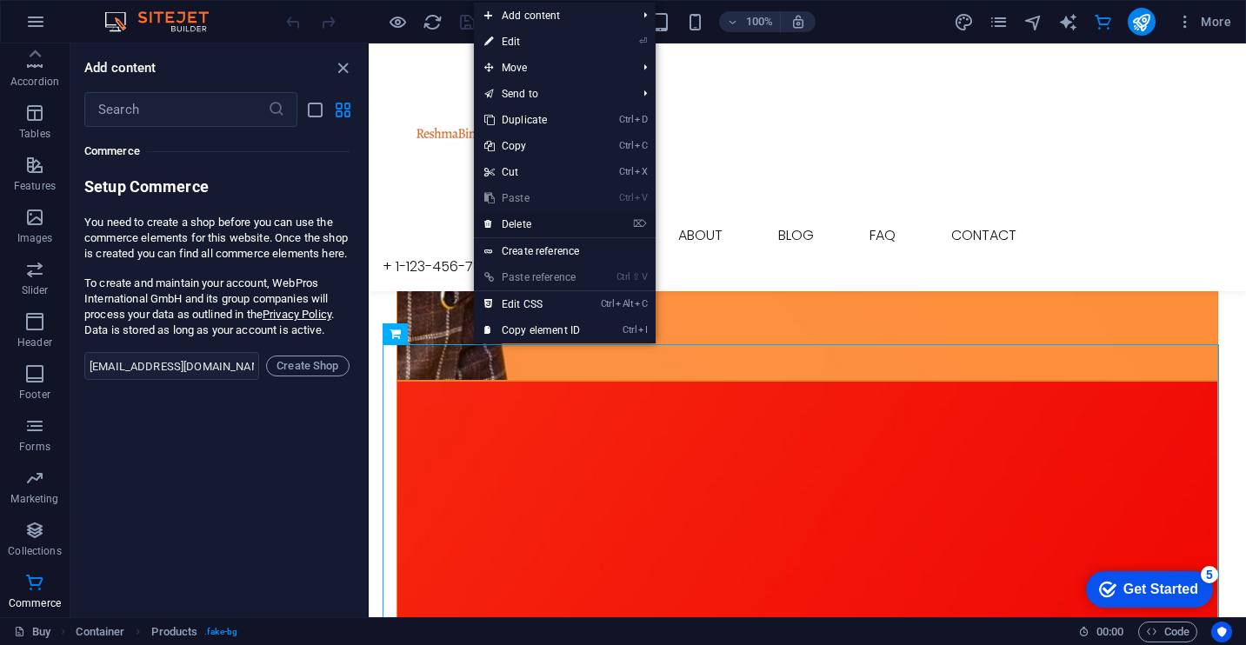
click at [541, 224] on link "⌦ Delete" at bounding box center [532, 224] width 117 height 26
